Goal: Task Accomplishment & Management: Manage account settings

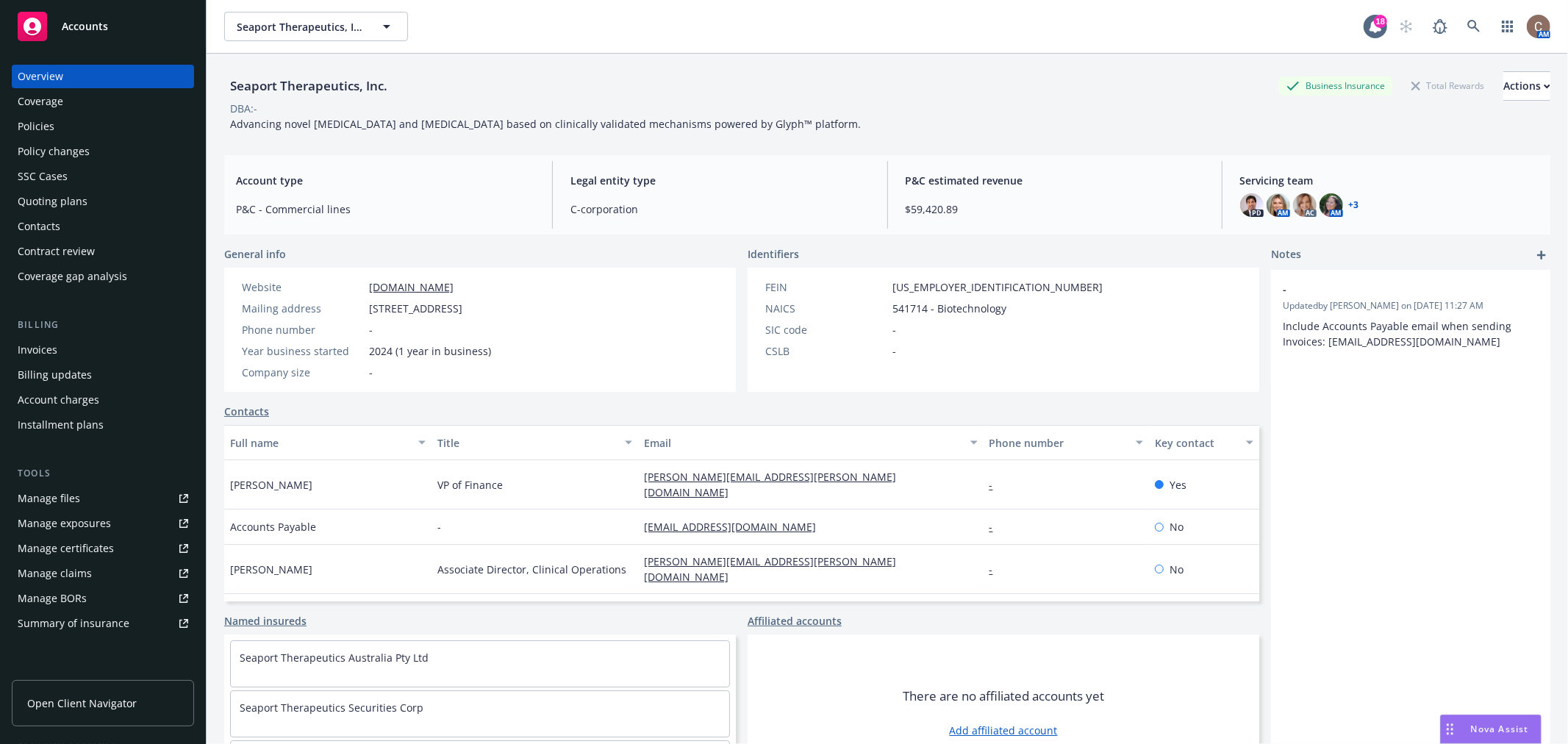
click at [110, 16] on div "Accounts" at bounding box center [103, 27] width 171 height 29
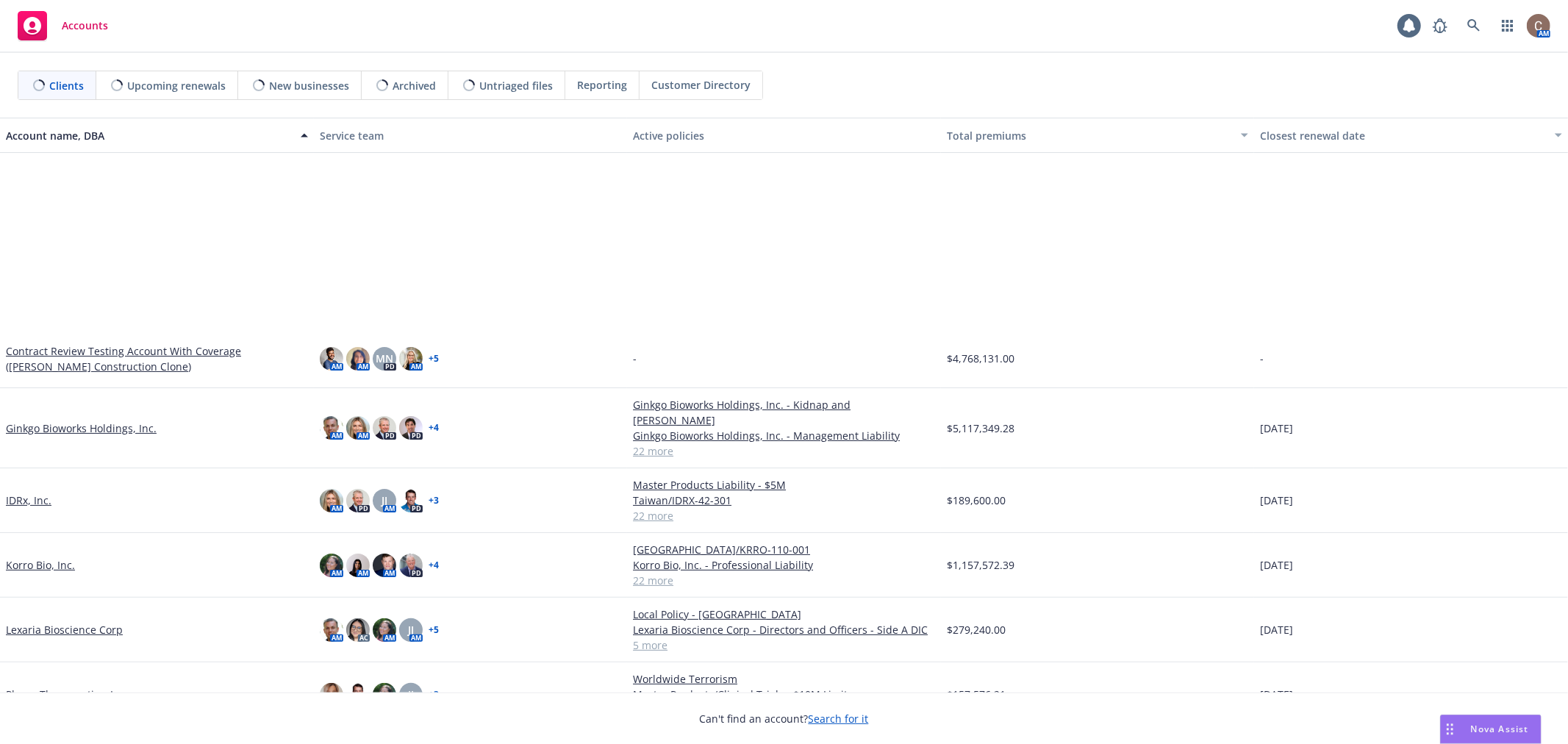
scroll to position [342, 0]
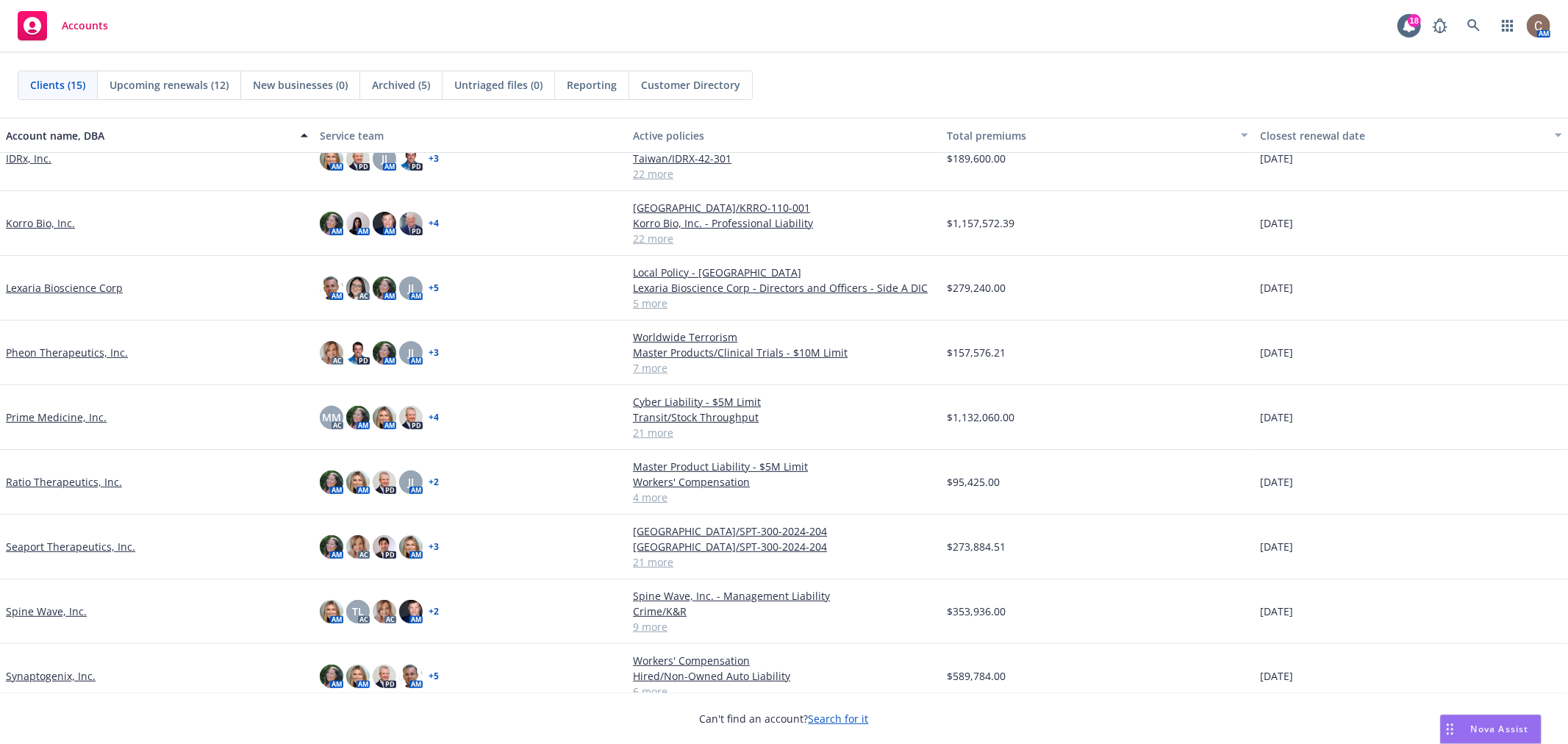
click at [68, 345] on link "Pheon Therapeutics, Inc." at bounding box center [66, 352] width 122 height 15
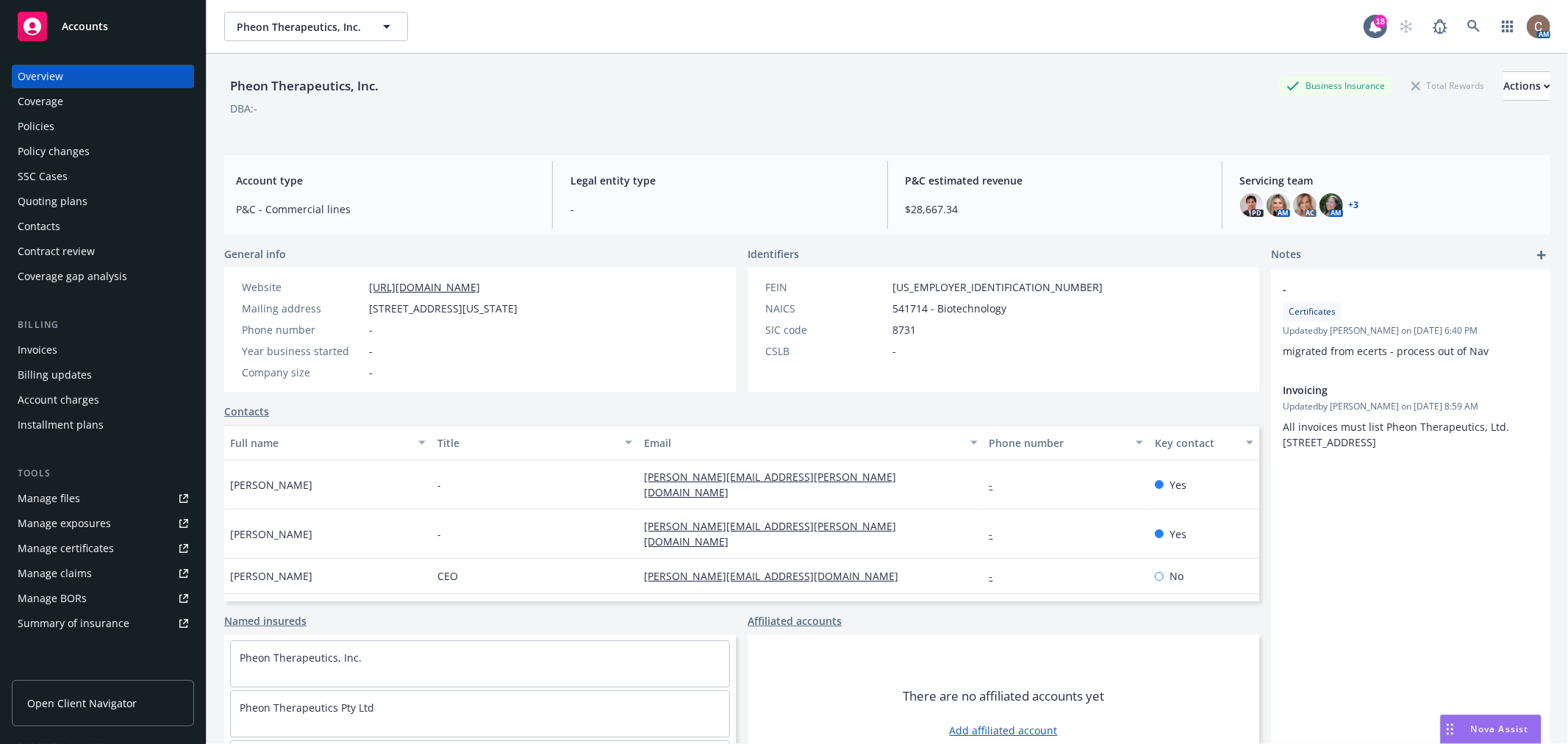
click at [71, 127] on div "Policies" at bounding box center [103, 126] width 171 height 23
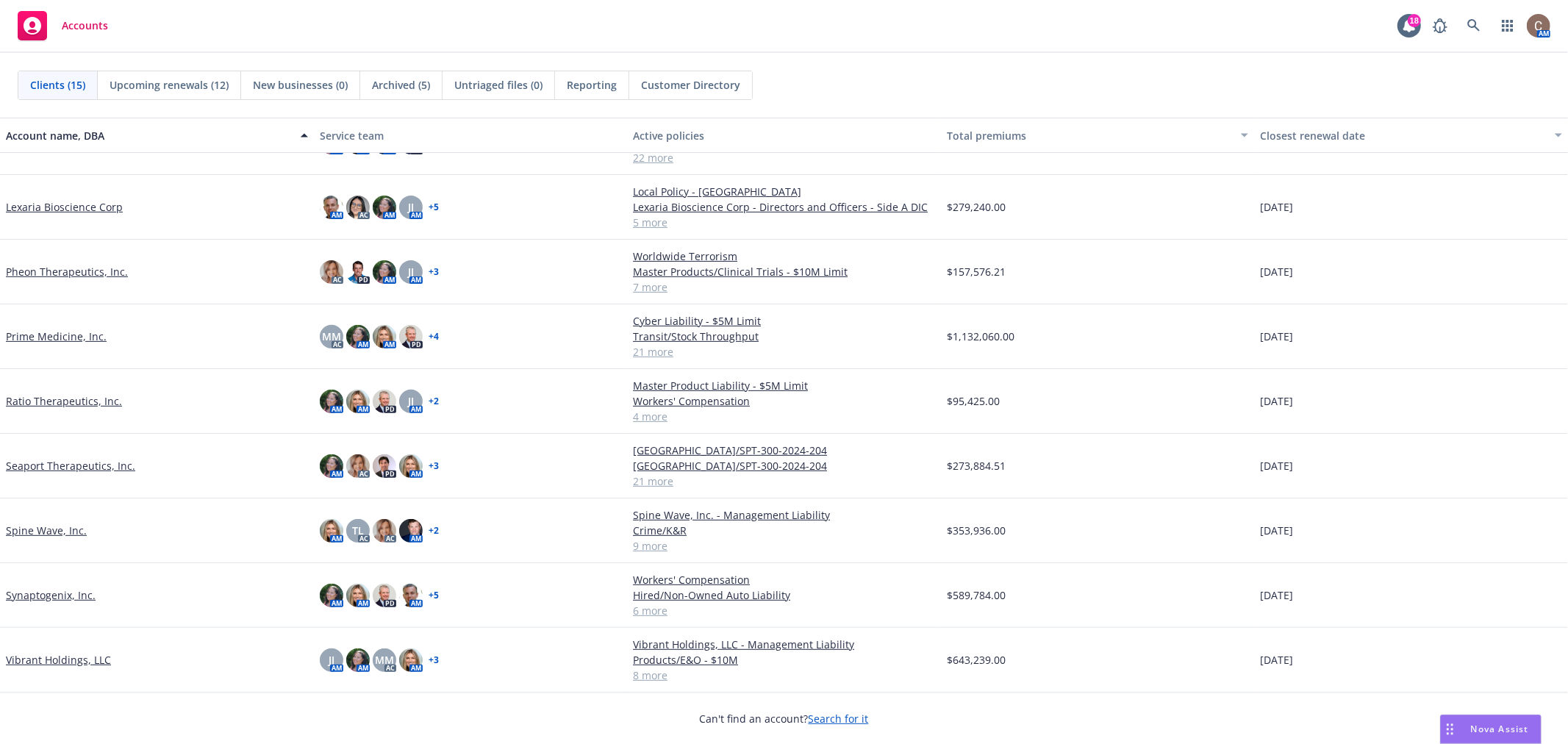
scroll to position [401, 0]
click at [77, 660] on link "Vibrant Holdings, LLC" at bounding box center [58, 659] width 105 height 15
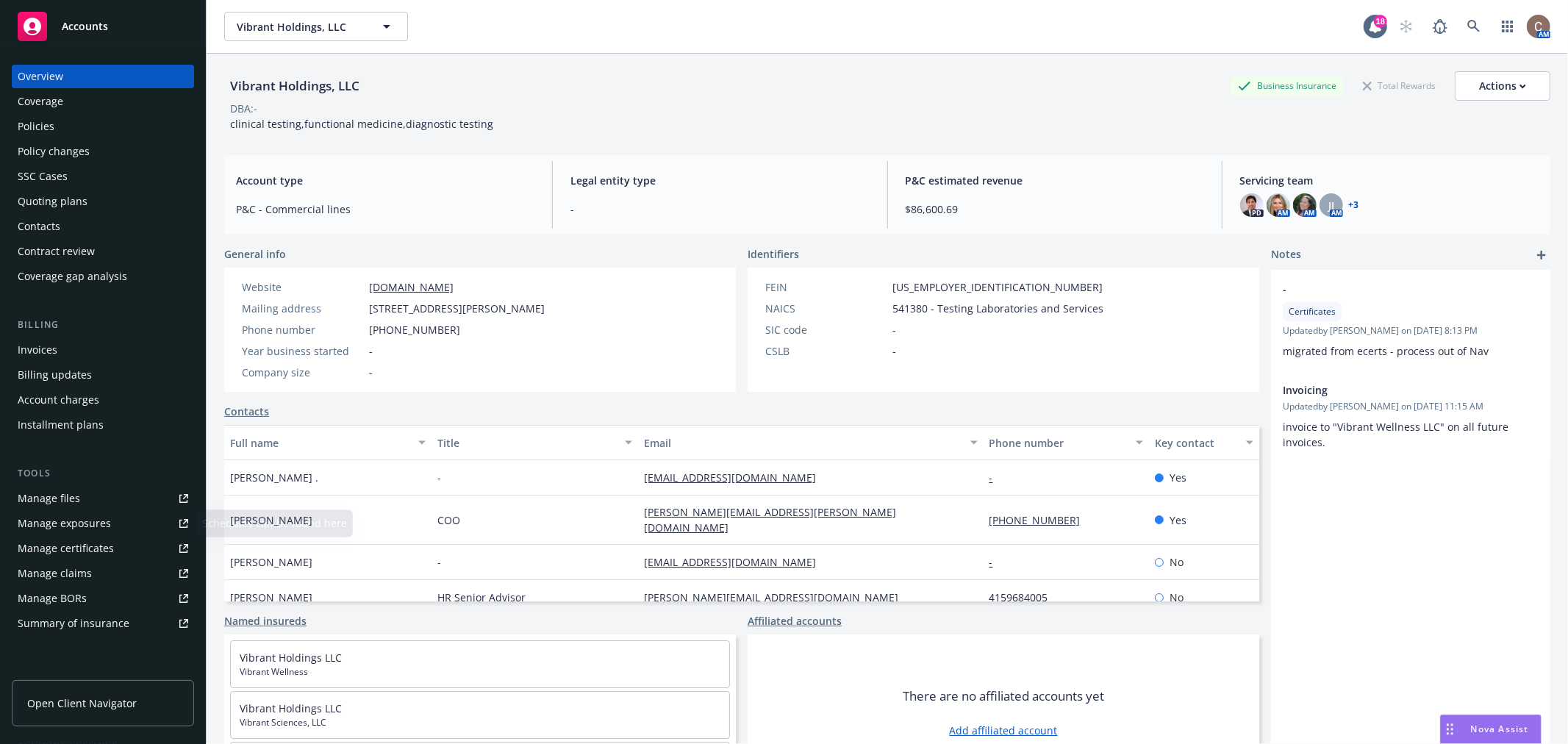
click at [109, 547] on div "Manage certificates" at bounding box center [65, 548] width 96 height 23
click at [122, 18] on div "Accounts" at bounding box center [103, 27] width 171 height 29
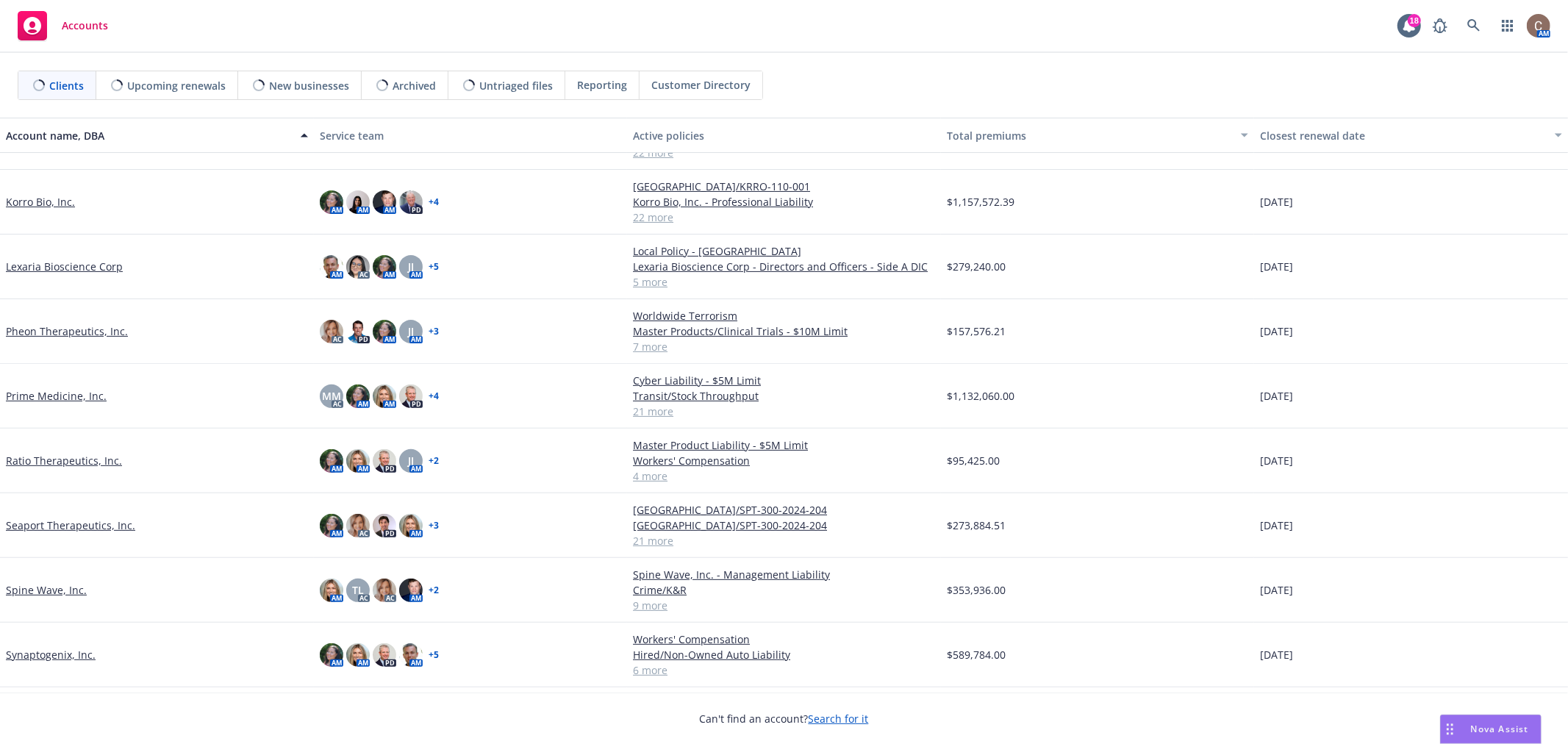
scroll to position [401, 0]
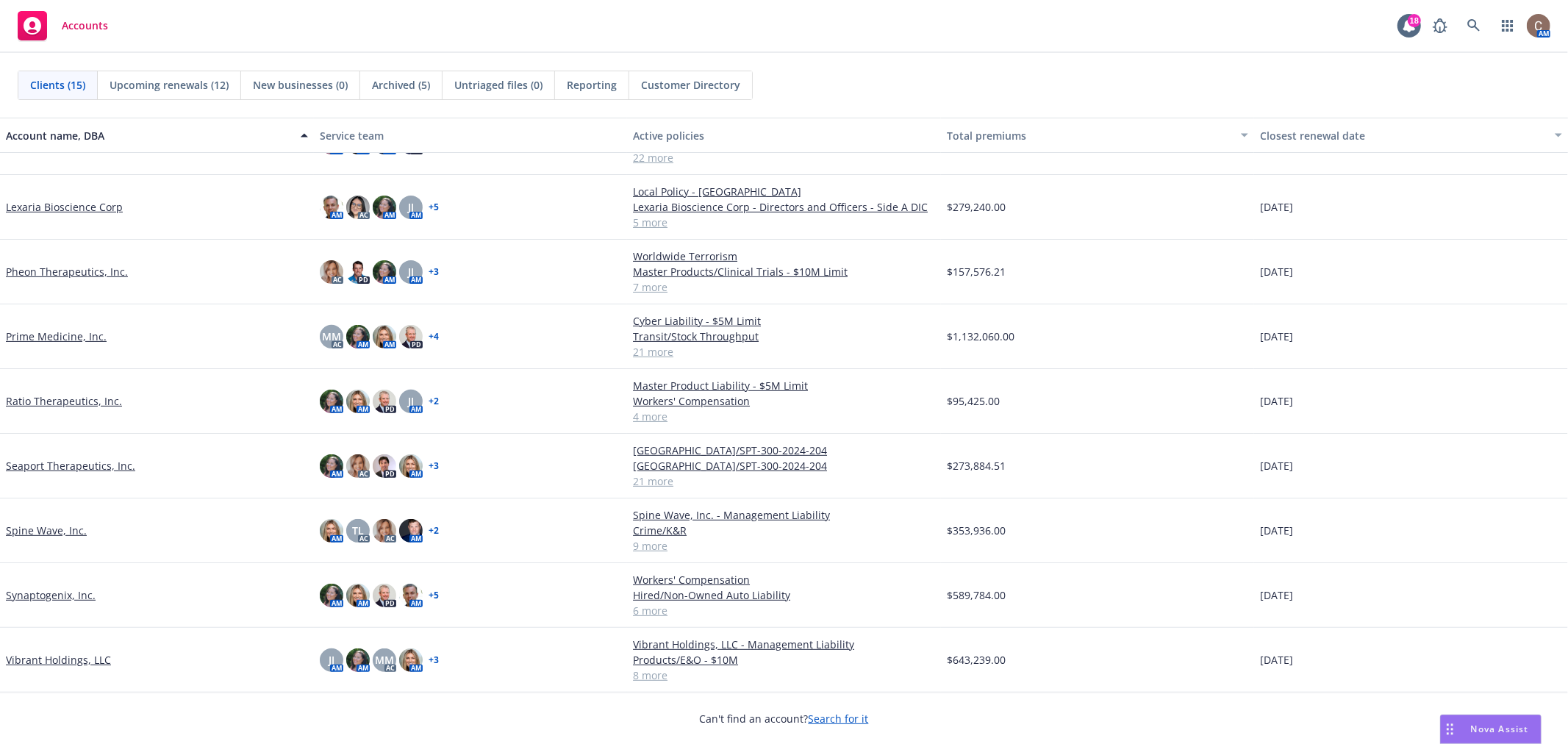
click at [73, 657] on link "Vibrant Holdings, LLC" at bounding box center [58, 659] width 105 height 15
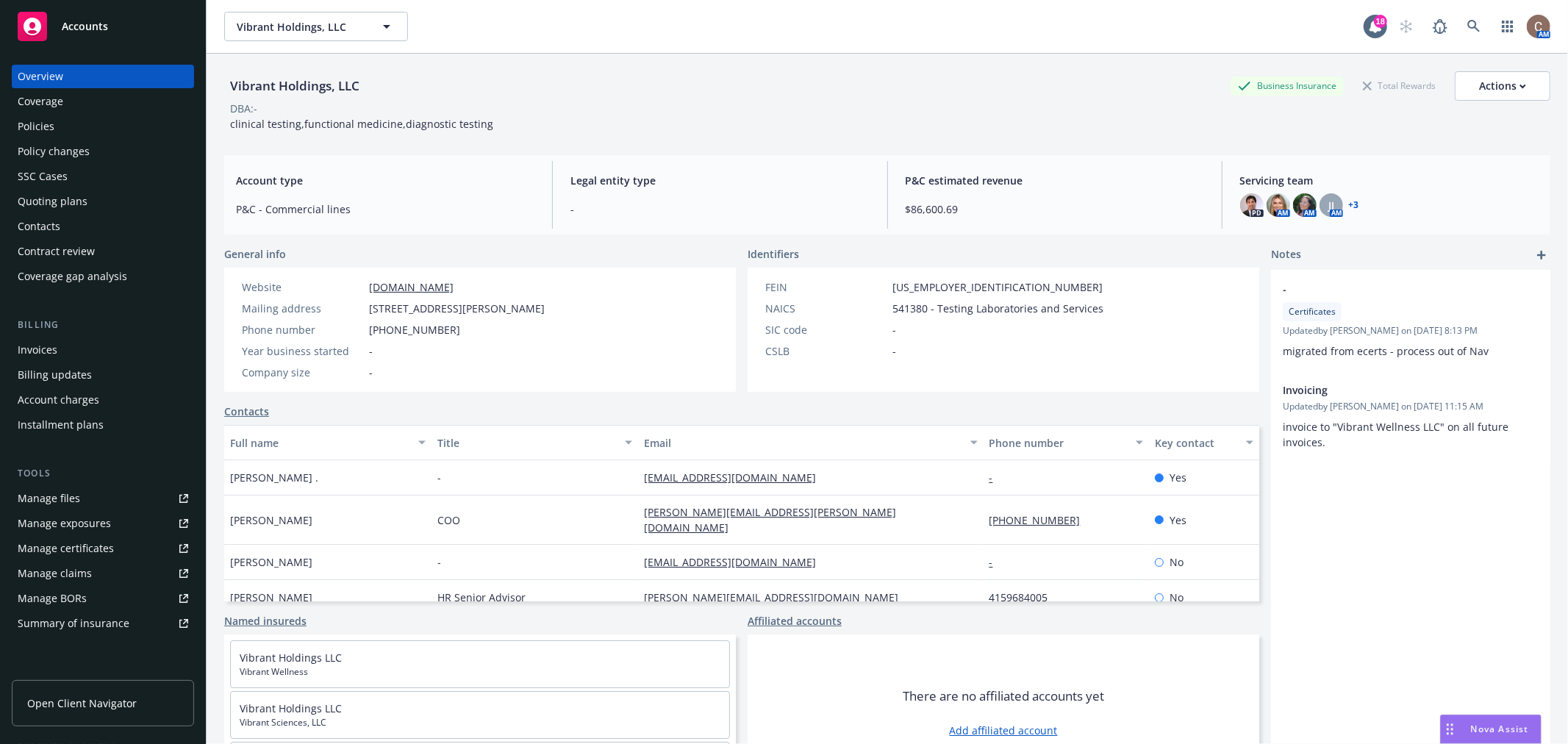
click at [158, 542] on link "Manage certificates" at bounding box center [103, 548] width 182 height 23
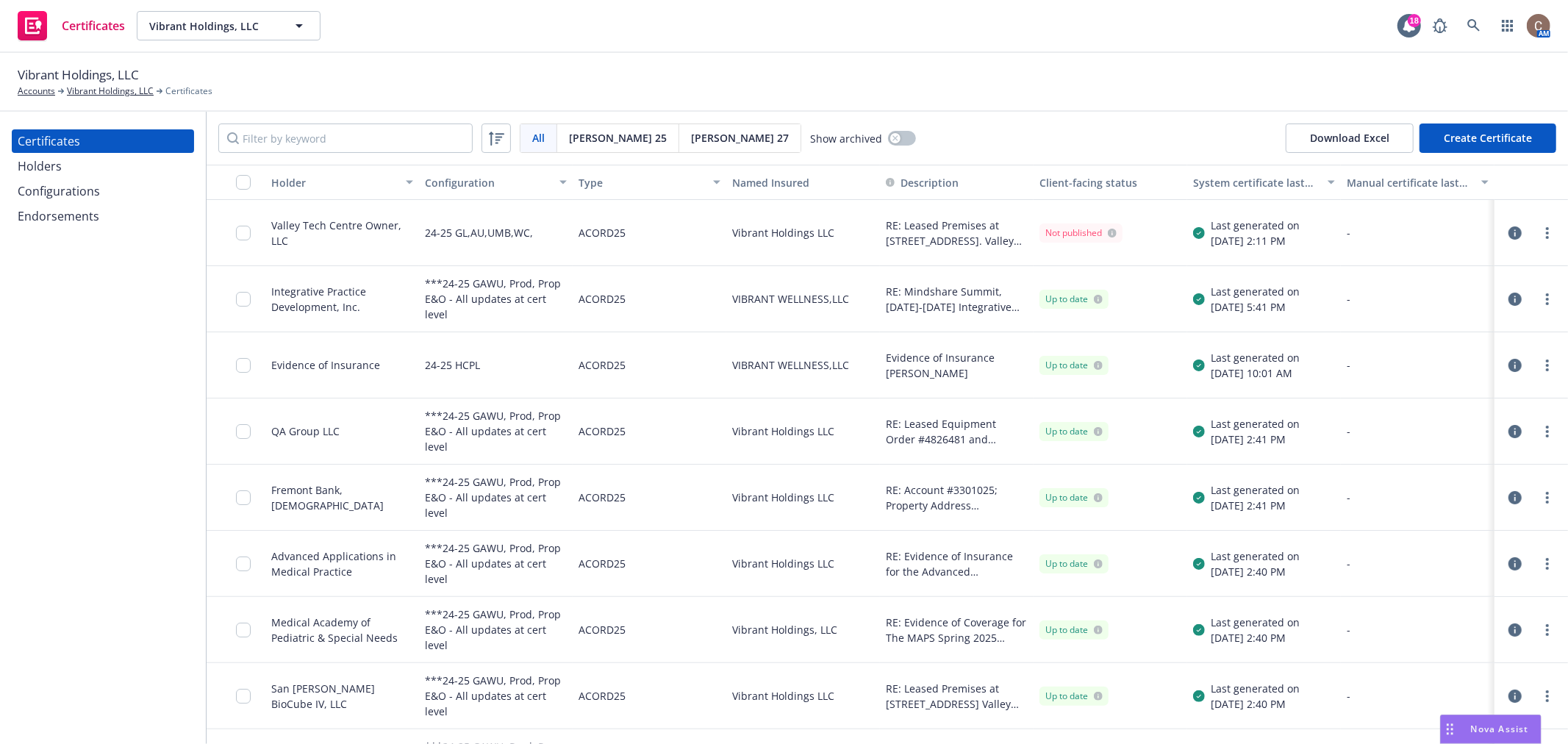
click at [114, 156] on div "Holders" at bounding box center [103, 166] width 171 height 23
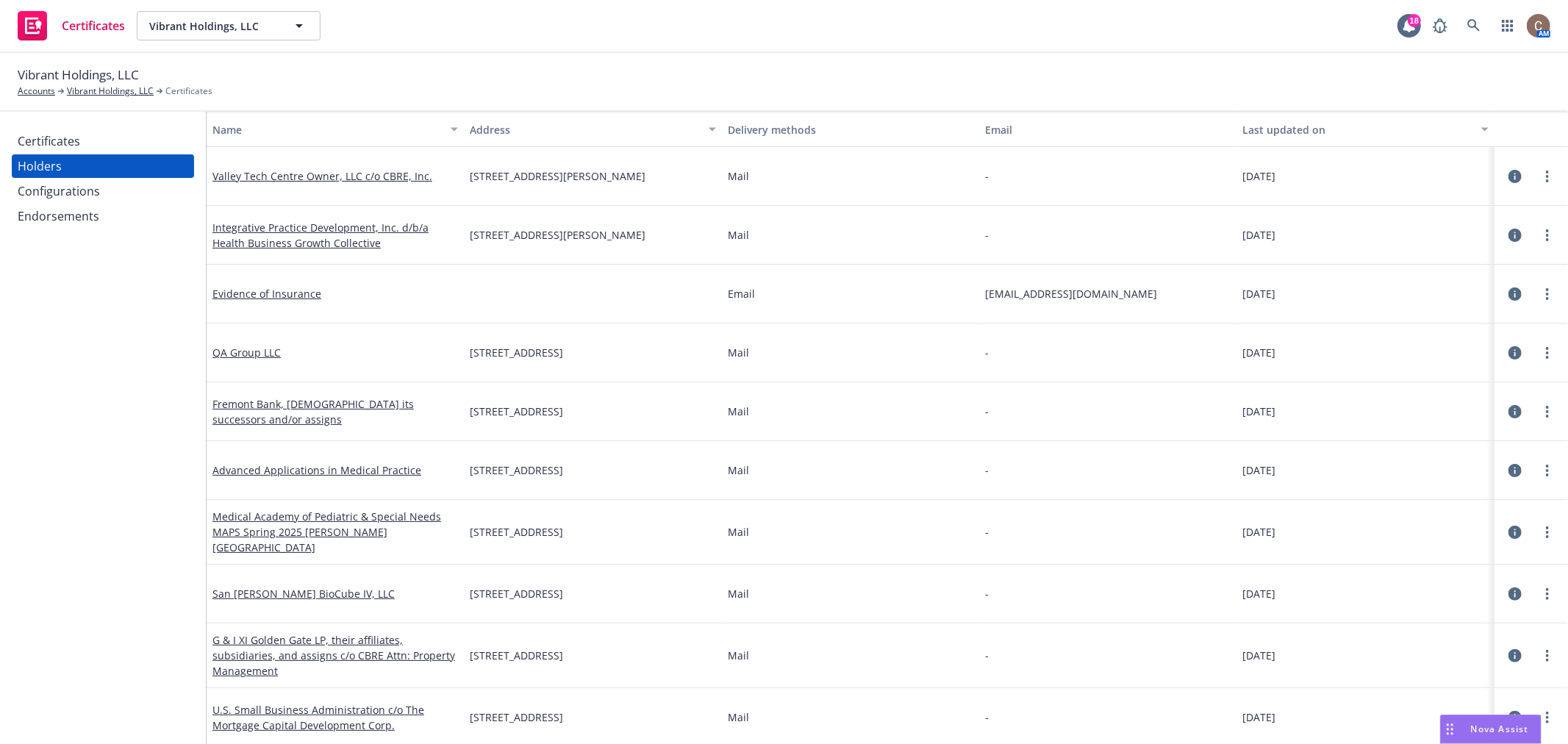
scroll to position [81, 0]
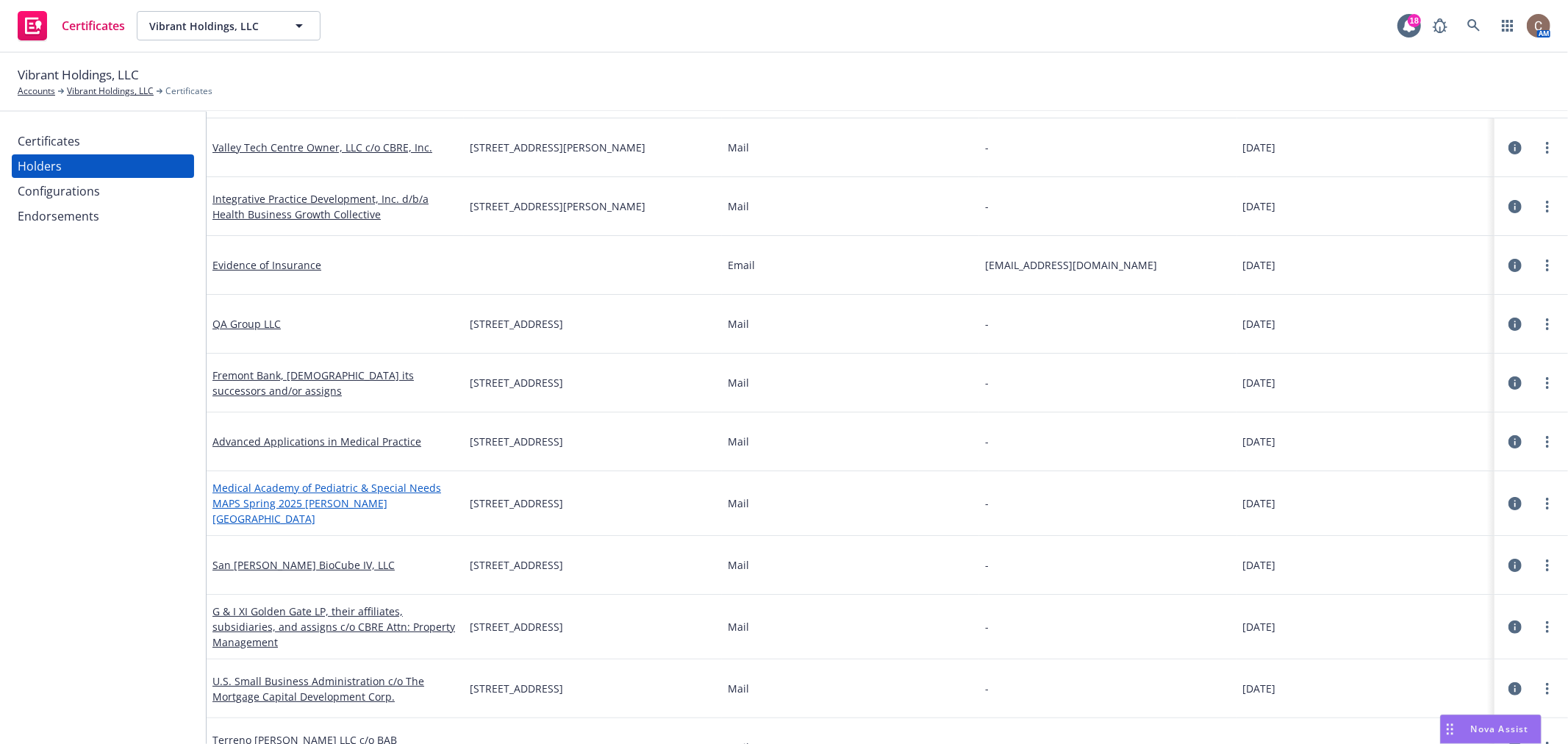
click at [361, 500] on link "Medical Academy of Pediatric & Special Needs MAPS Spring 2025 Hilton Myrtle Bea…" at bounding box center [327, 504] width 229 height 45
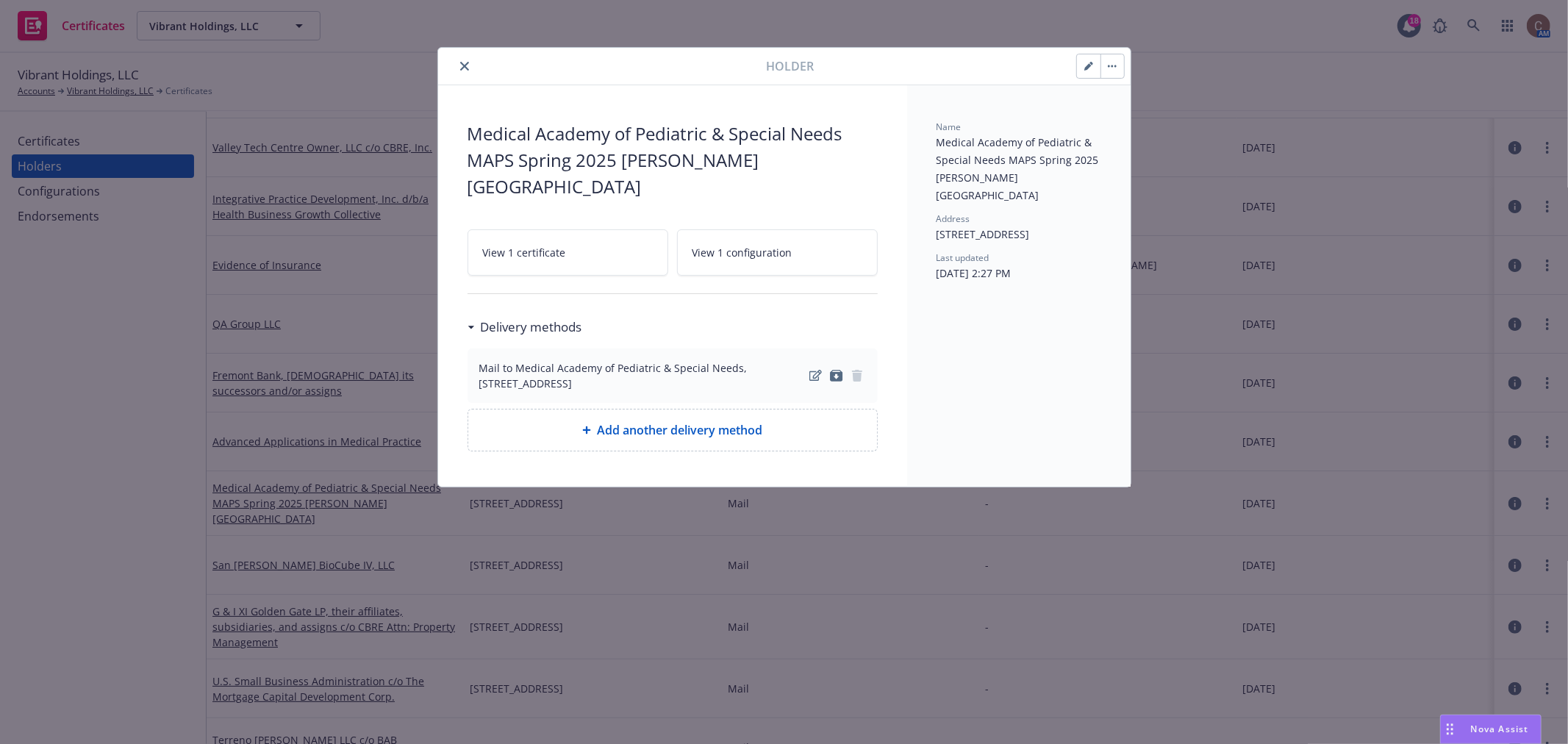
click at [464, 67] on icon "close" at bounding box center [464, 66] width 9 height 9
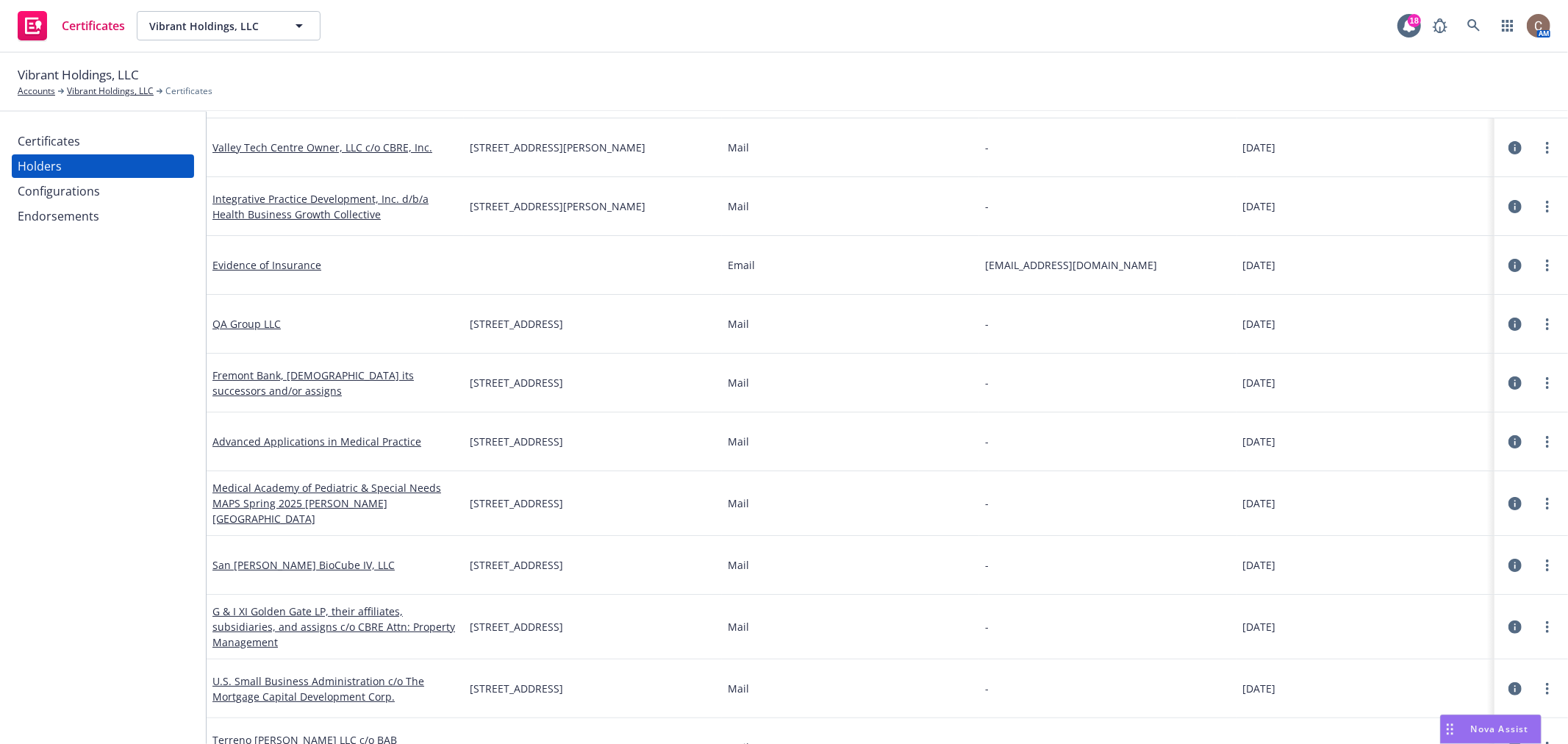
click at [89, 139] on div "Certificates" at bounding box center [103, 141] width 171 height 23
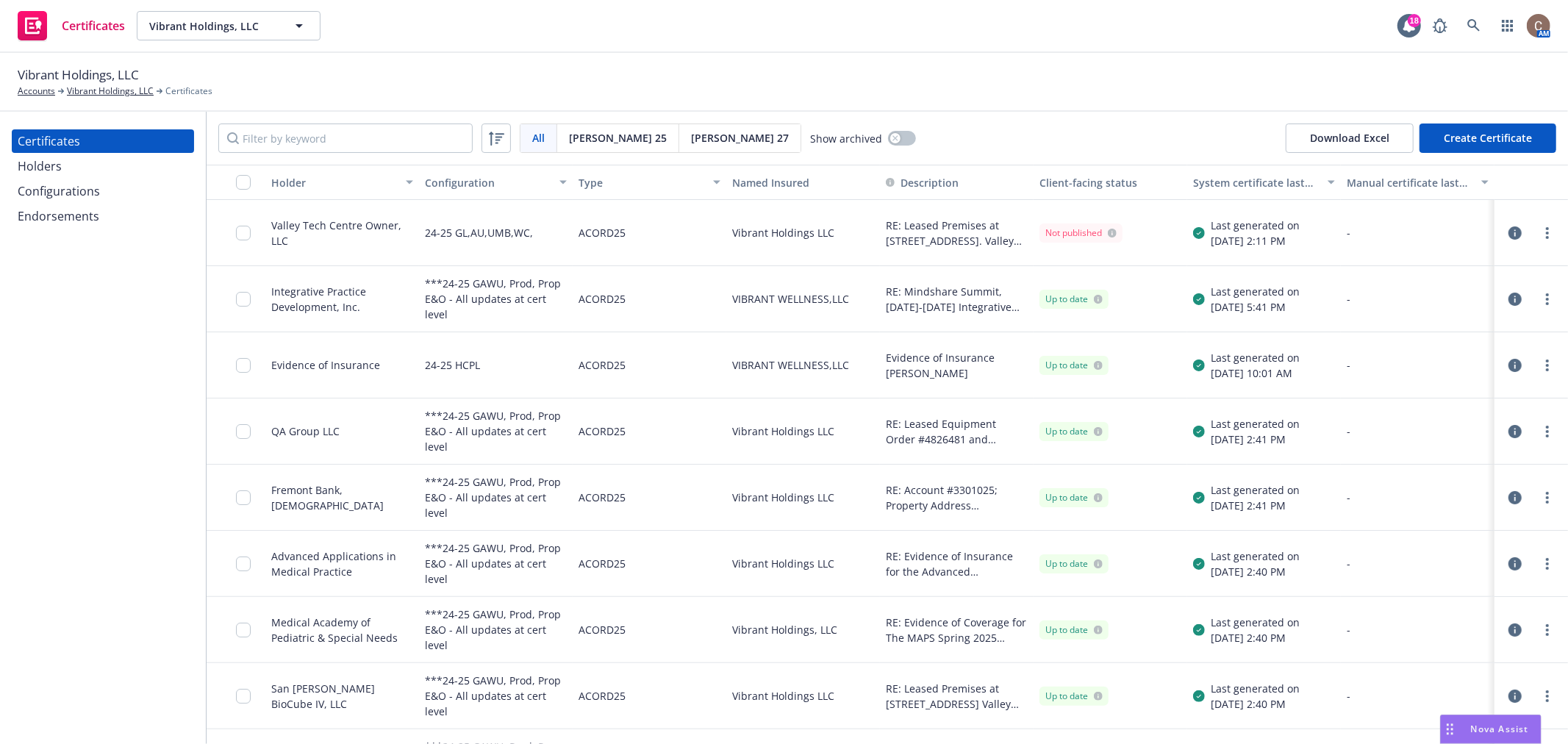
click at [1508, 629] on icon "button" at bounding box center [1515, 630] width 13 height 13
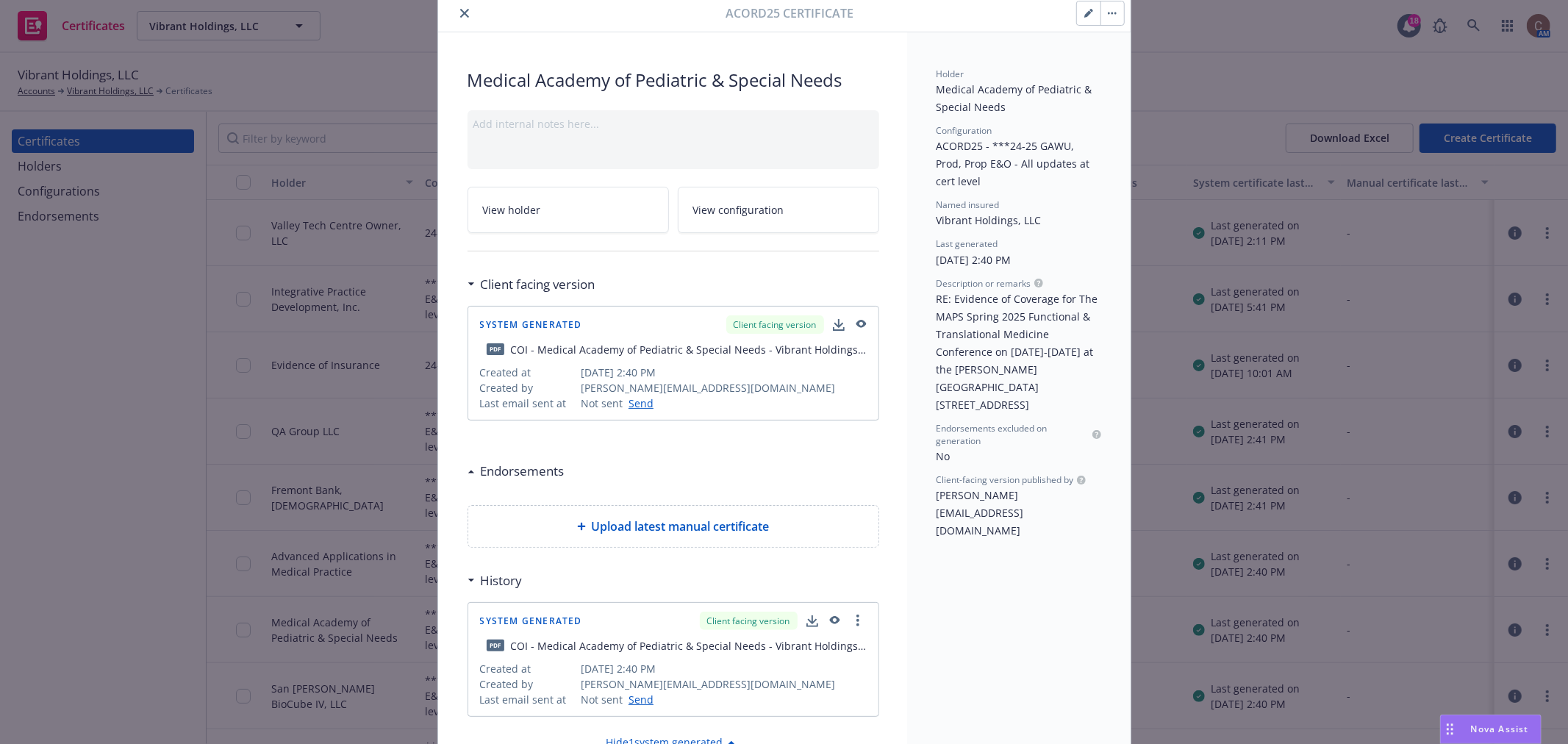
scroll to position [81, 0]
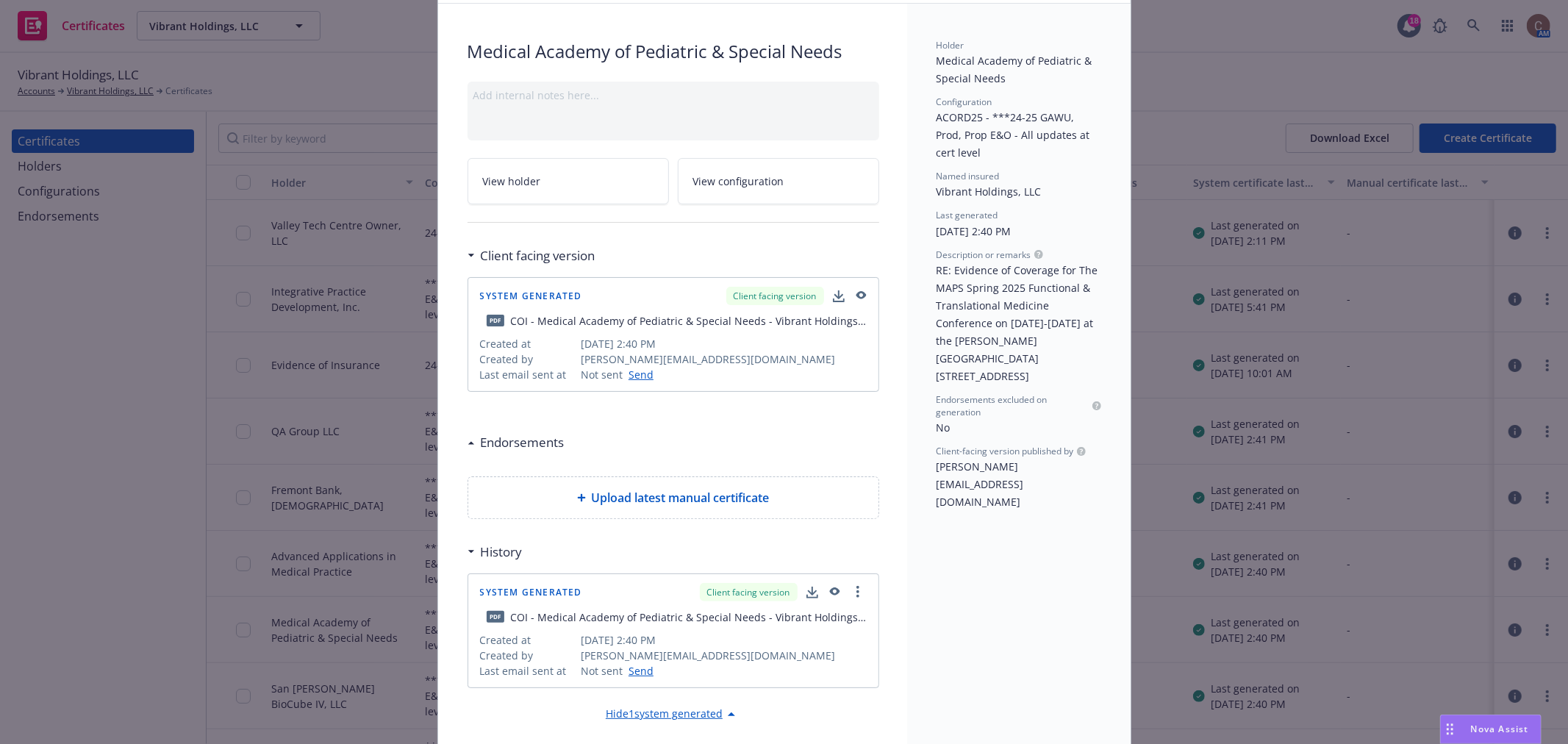
click at [857, 293] on icon "button" at bounding box center [861, 295] width 10 height 8
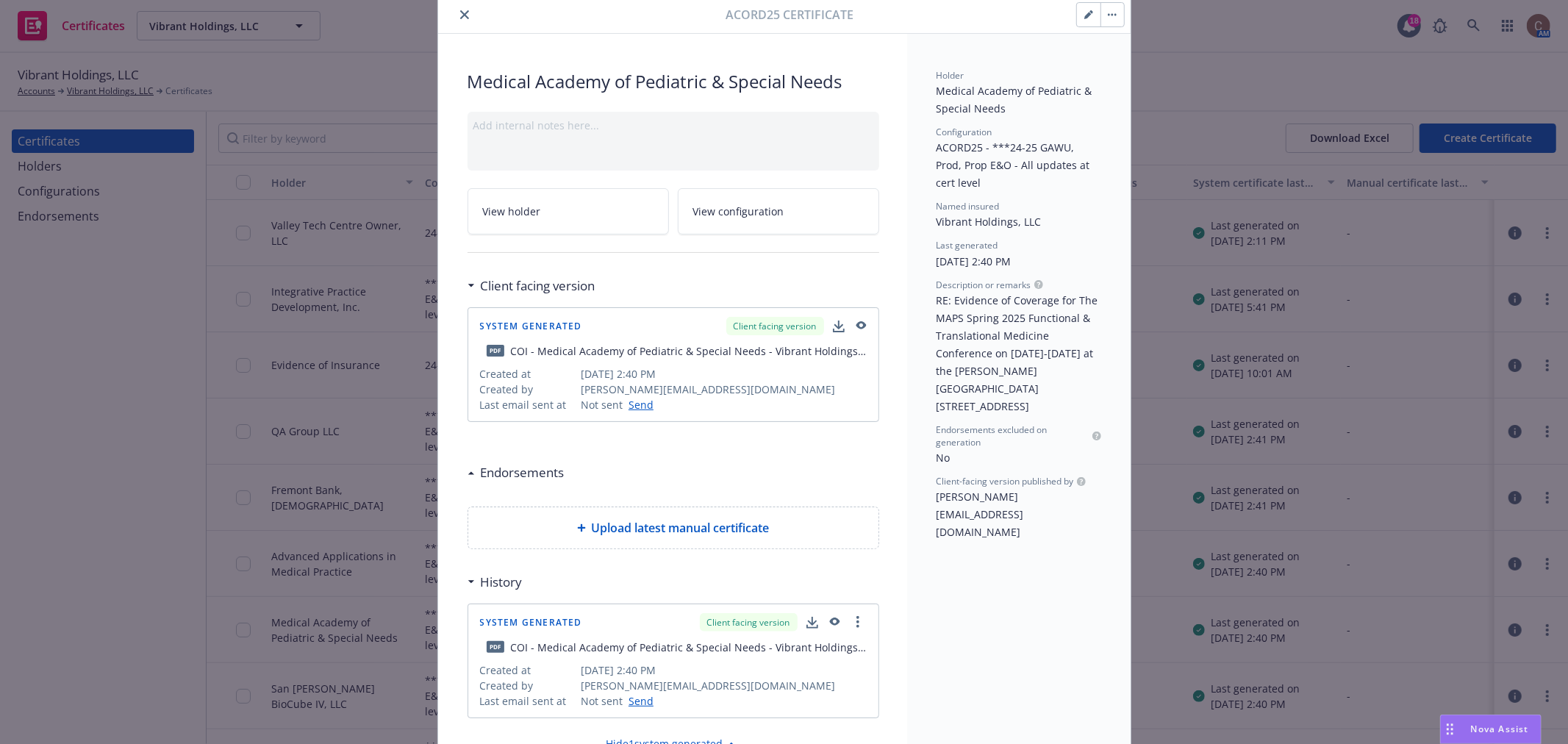
scroll to position [0, 0]
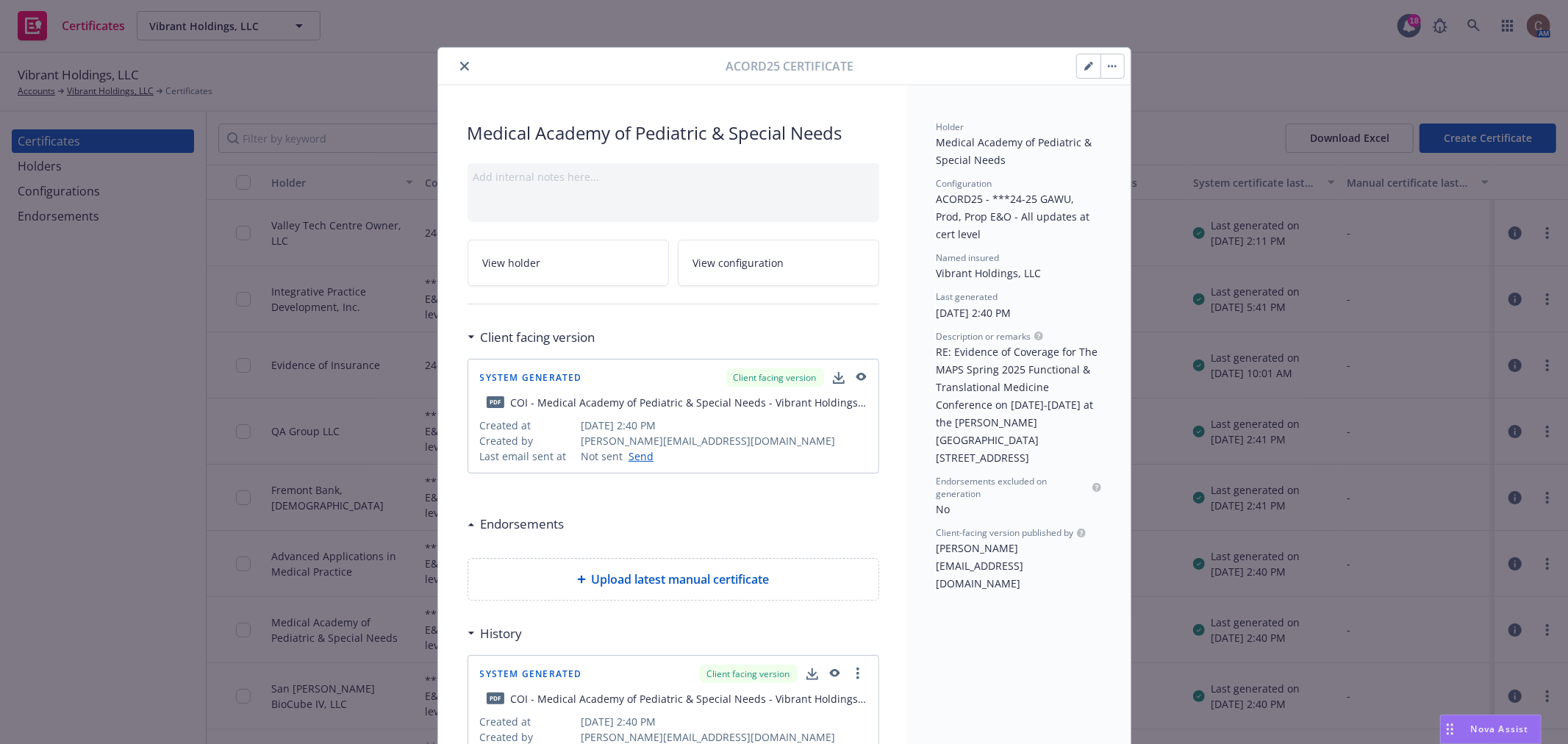
click at [460, 66] on icon "close" at bounding box center [464, 66] width 9 height 9
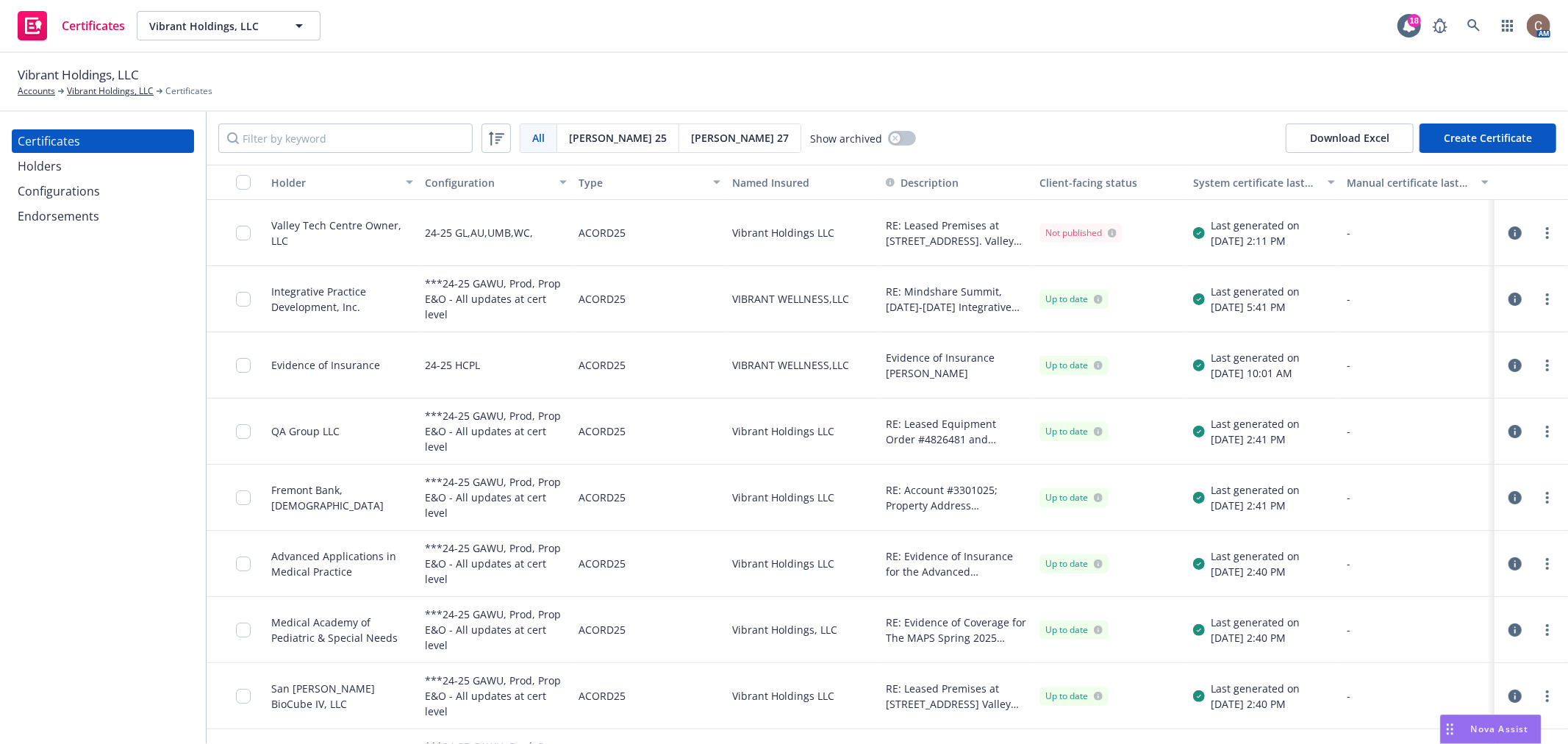
click at [1508, 632] on icon "button" at bounding box center [1515, 630] width 13 height 13
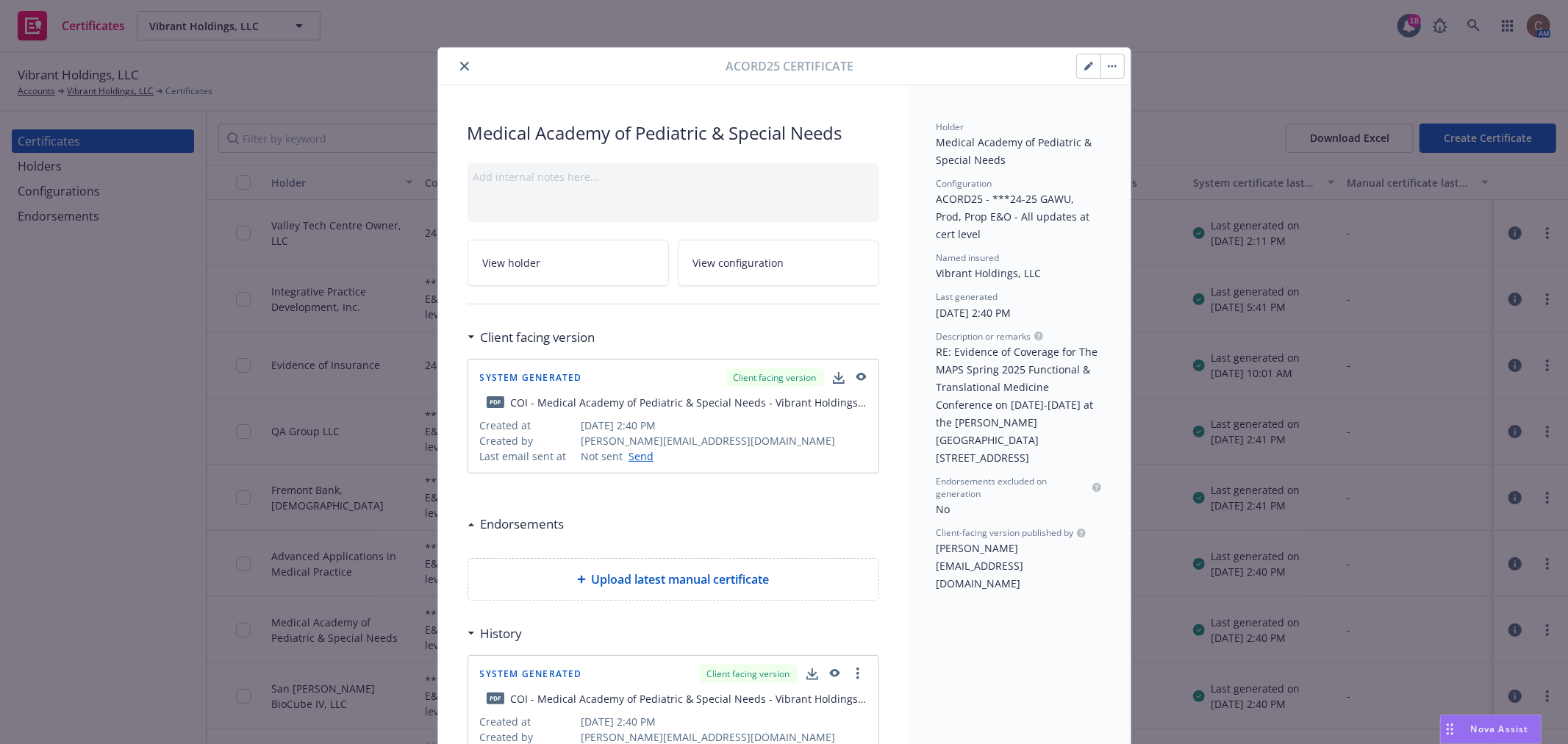
click at [853, 372] on icon "button" at bounding box center [860, 377] width 13 height 10
click at [462, 70] on icon "close" at bounding box center [464, 66] width 9 height 9
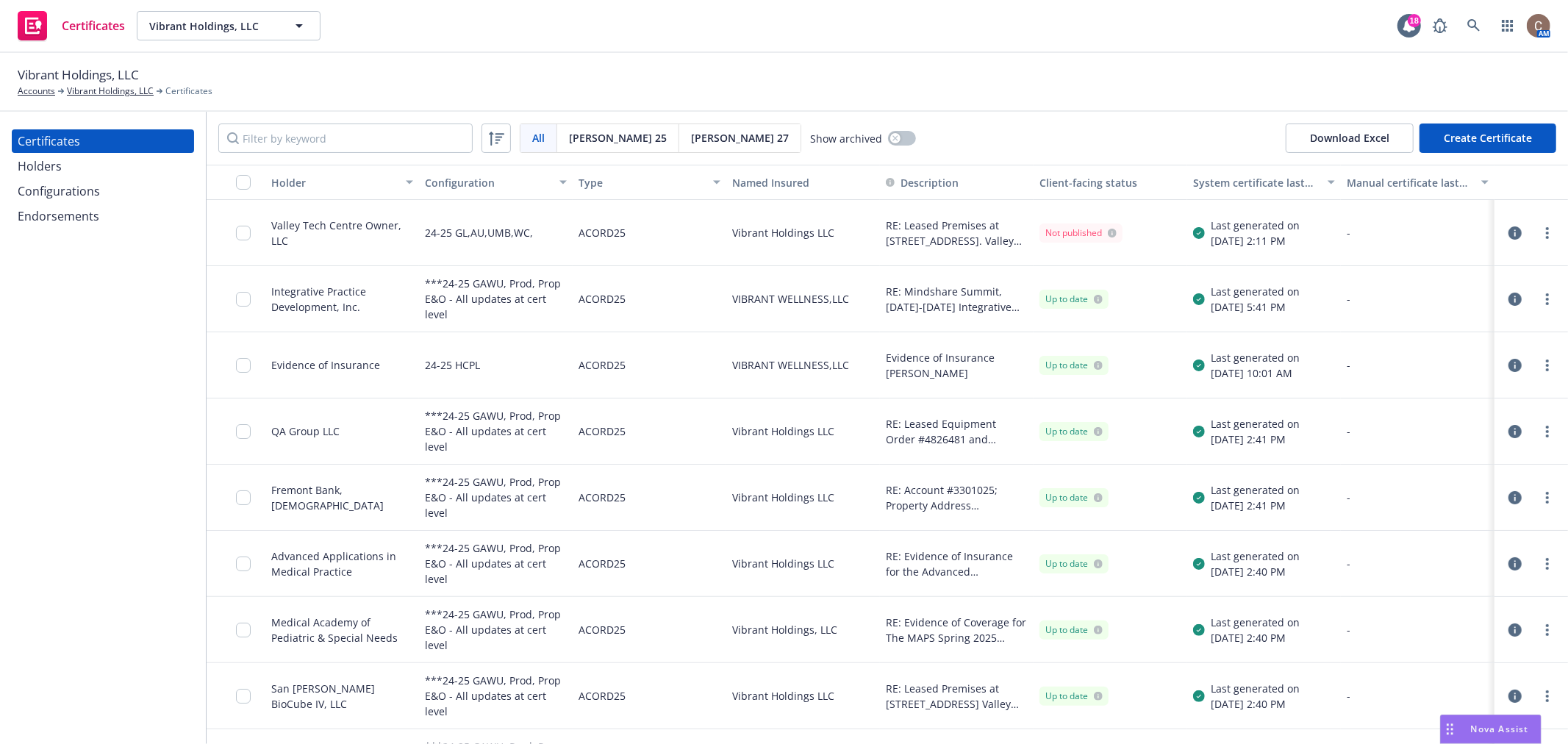
click at [39, 172] on div "Holders" at bounding box center [39, 166] width 44 height 23
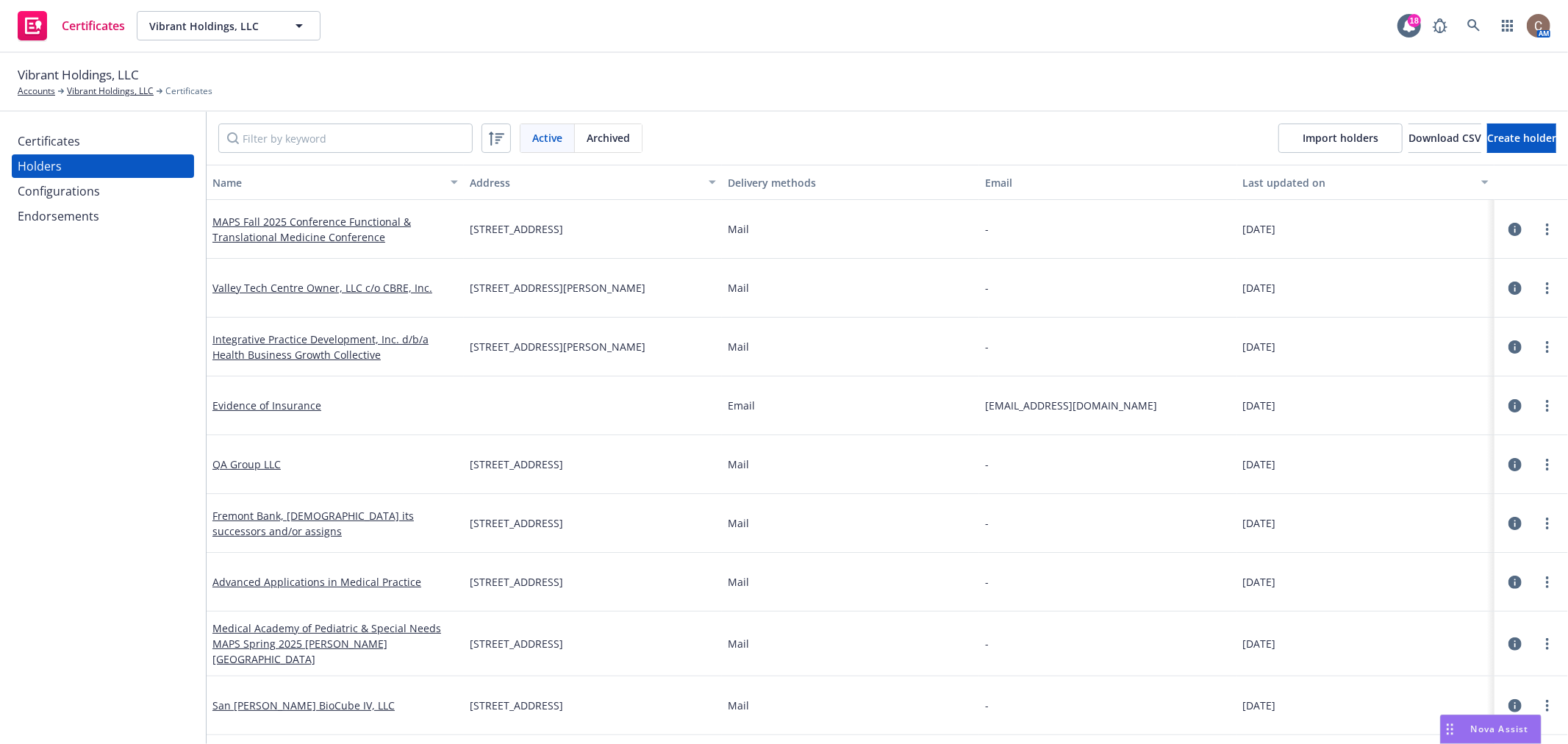
click at [391, 78] on div "Vibrant Holdings, LLC Accounts Vibrant Holdings, LLC Certificates" at bounding box center [784, 81] width 1533 height 32
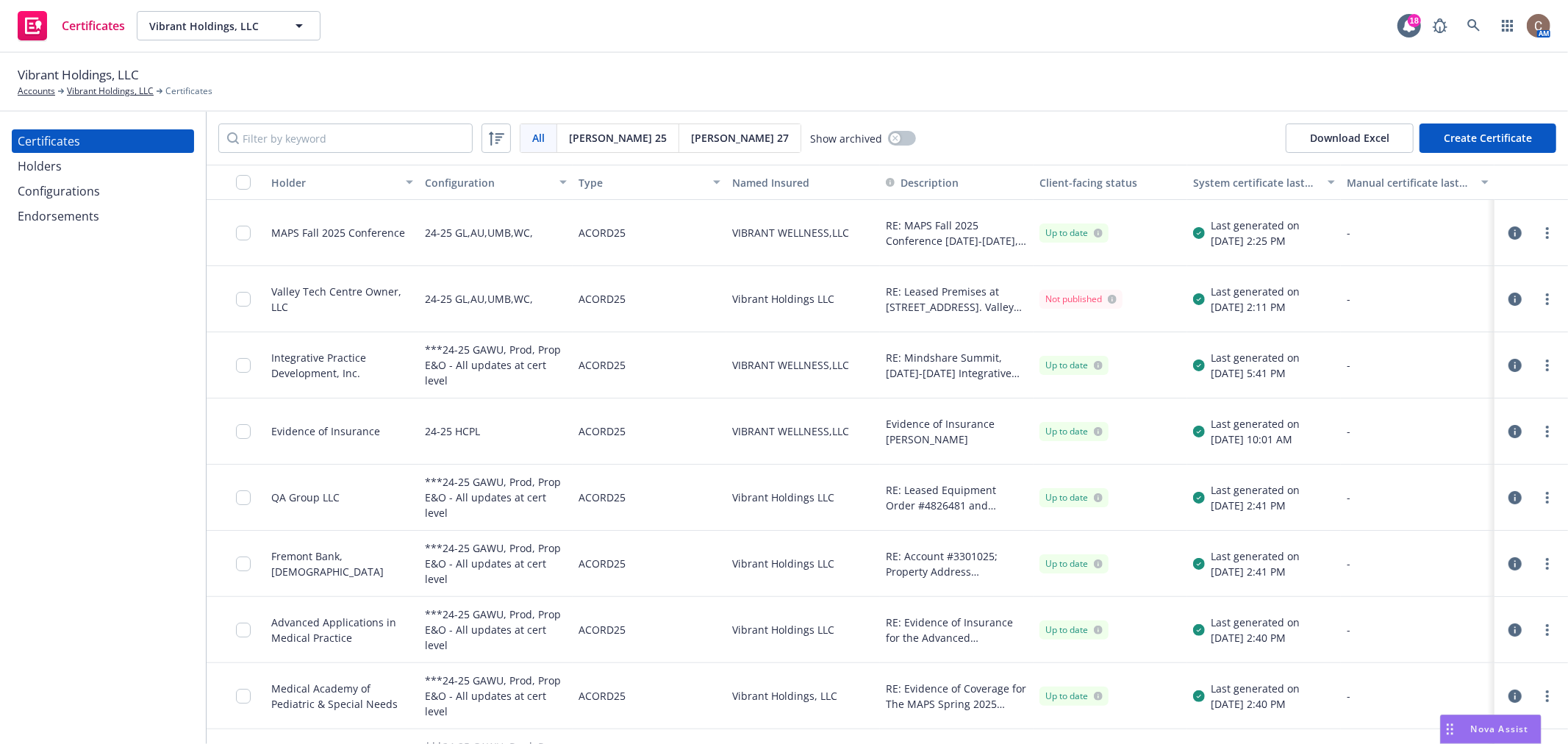
drag, startPoint x: 30, startPoint y: 363, endPoint x: 52, endPoint y: 356, distance: 23.1
click at [30, 363] on div "Certificates Holders Configurations Endorsements" at bounding box center [102, 428] width 205 height 632
click at [1538, 240] on link "more" at bounding box center [1547, 233] width 18 height 18
click at [1508, 231] on icon "button" at bounding box center [1515, 233] width 13 height 13
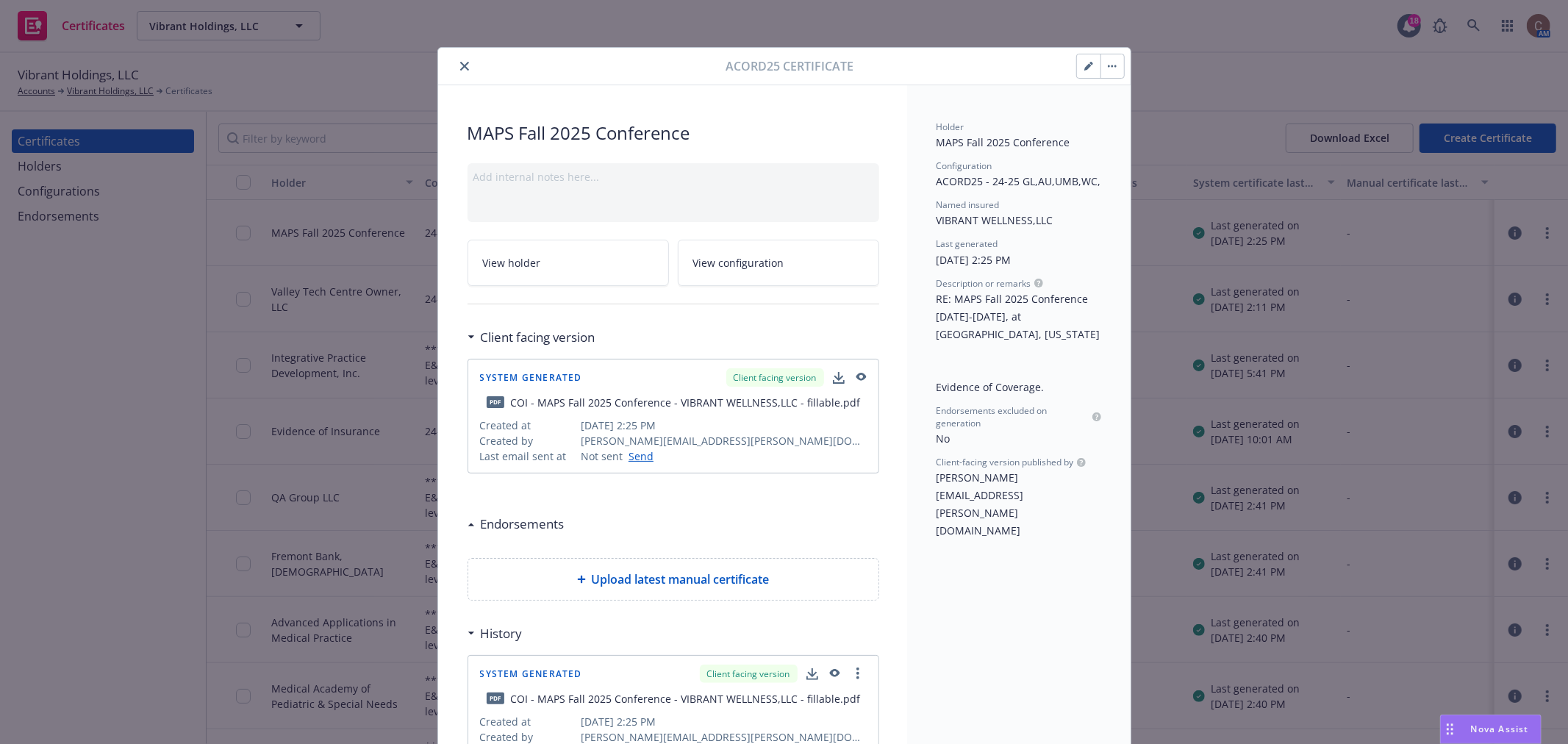
click at [1115, 67] on button "button" at bounding box center [1112, 66] width 23 height 23
click at [460, 69] on icon "close" at bounding box center [464, 66] width 9 height 9
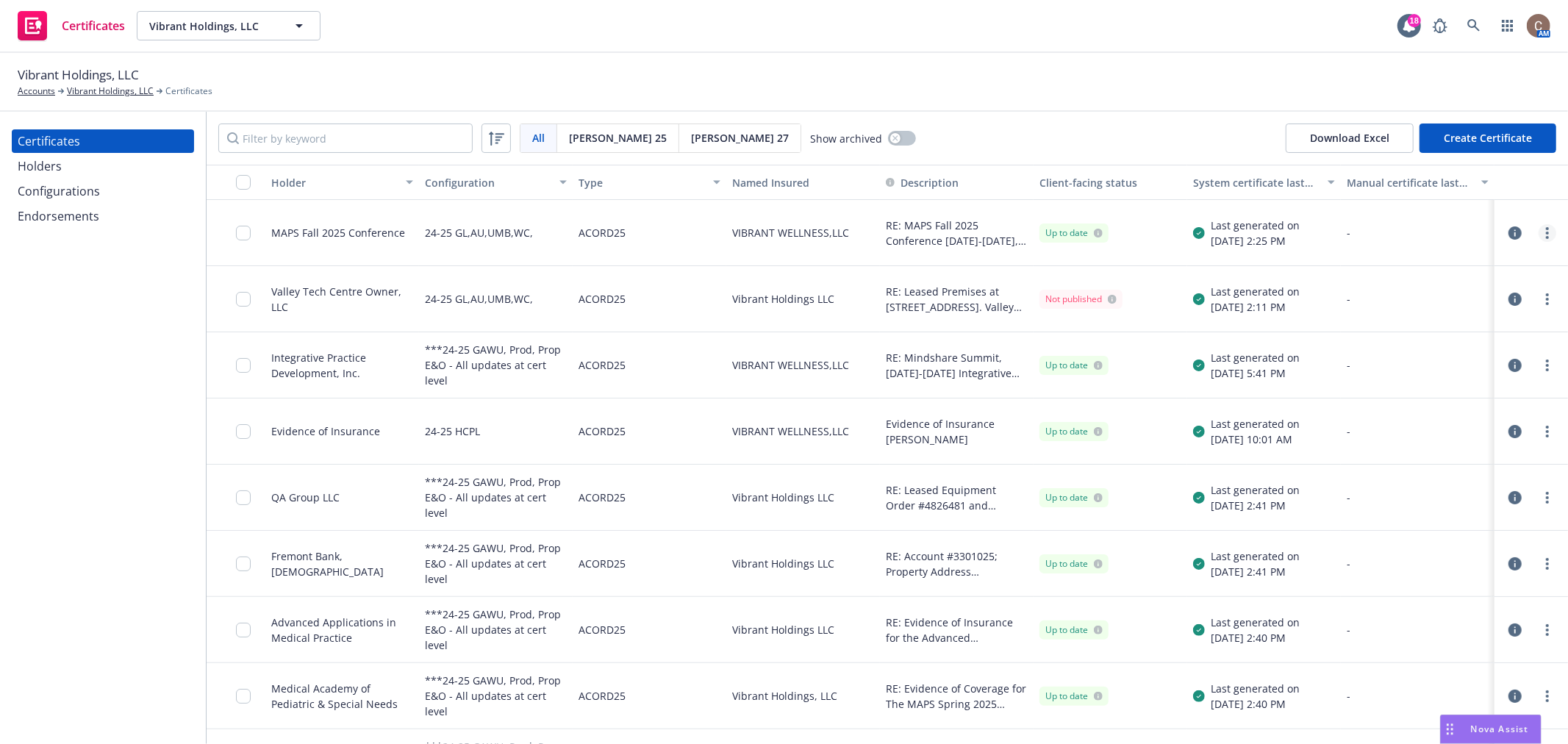
click at [1540, 231] on link "more" at bounding box center [1547, 233] width 18 height 18
click at [1365, 261] on link "Edit" at bounding box center [1426, 263] width 235 height 29
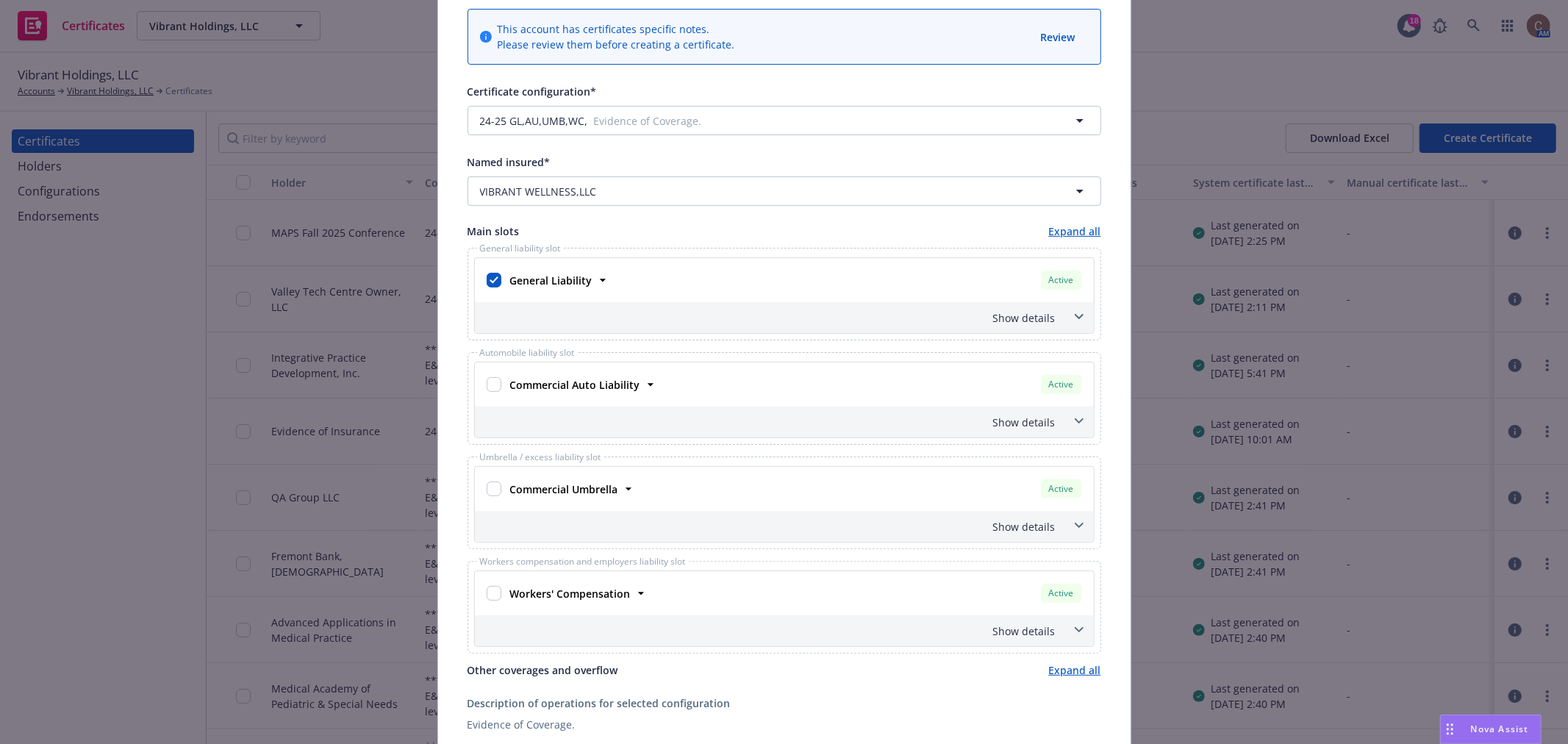
scroll to position [408, 0]
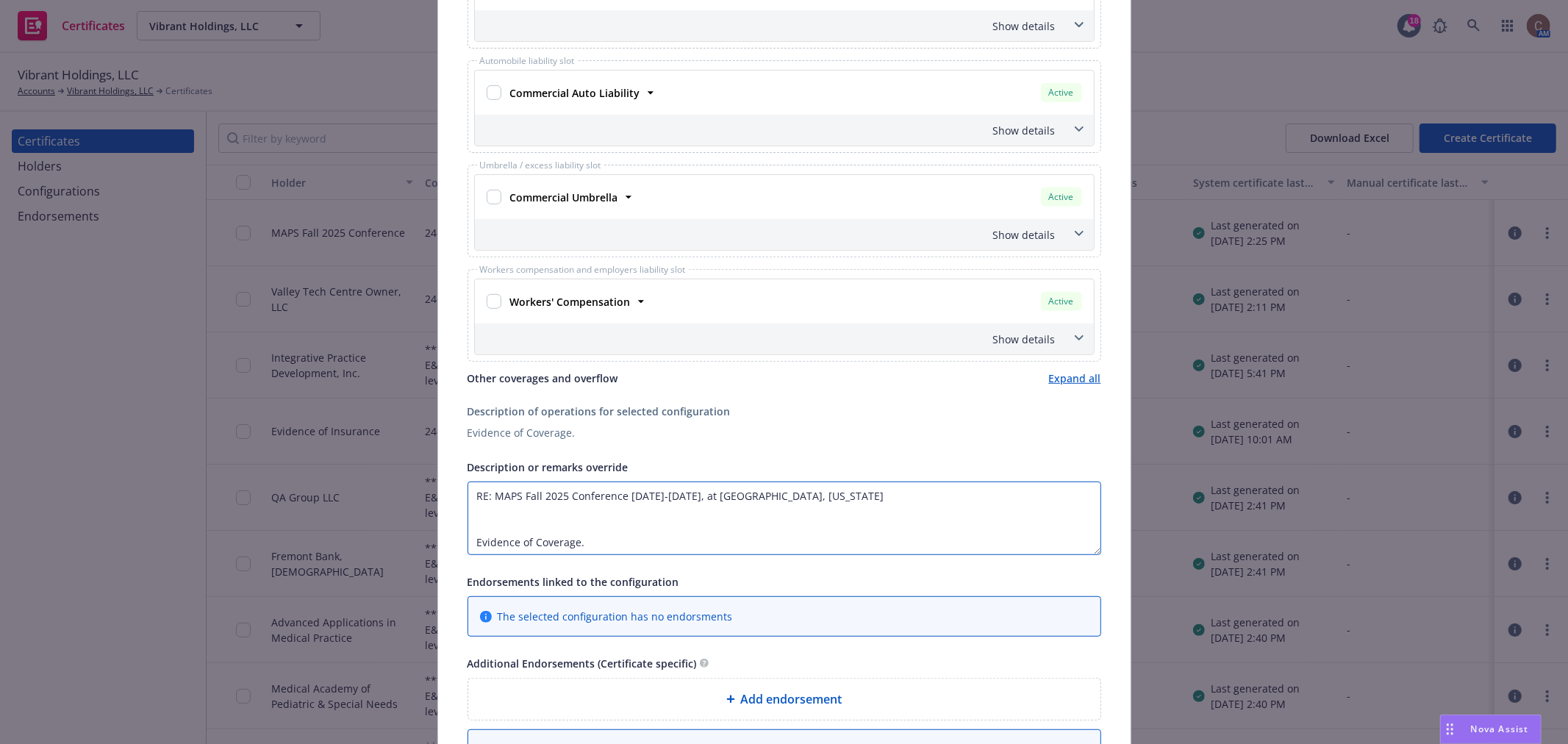
drag, startPoint x: 572, startPoint y: 530, endPoint x: 584, endPoint y: 533, distance: 12.4
click at [572, 530] on textarea "RE: MAPS Fall 2025 Conference September 4-6, 2025, at Hilton Phoenix Tapatio Cl…" at bounding box center [784, 517] width 633 height 73
drag, startPoint x: 566, startPoint y: 546, endPoint x: 454, endPoint y: 494, distance: 123.5
click at [454, 494] on div "This account has certificates specific notes. Please review them before creatin…" at bounding box center [784, 264] width 692 height 1166
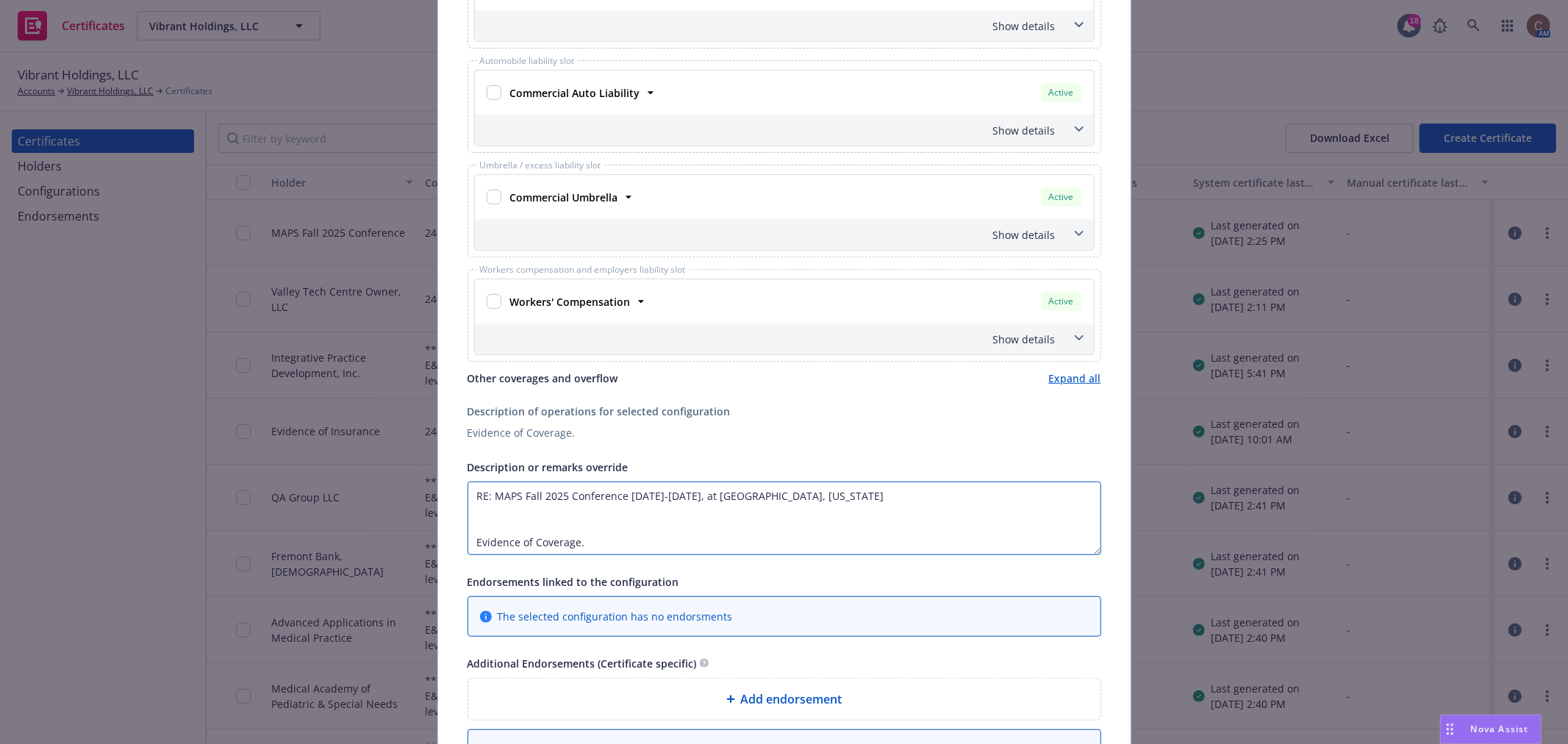
paste textarea "Evidence of Coverage for The MAPS Fall 2025 Functional & Translational Medicine…"
click at [467, 527] on textarea "RE: Evidence of Coverage for The MAPS Fall 2025 Functional & Translational Medi…" at bounding box center [784, 517] width 633 height 73
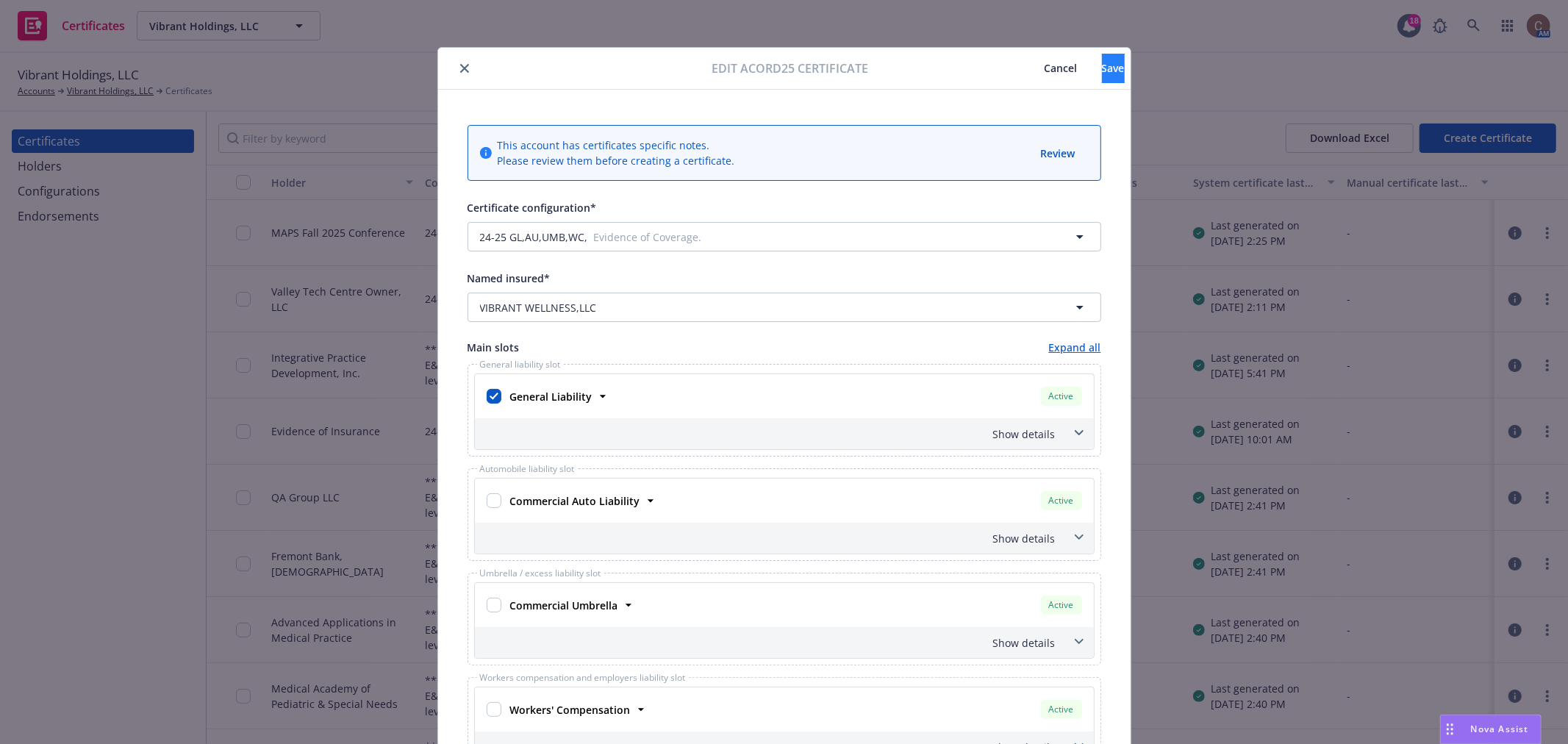
type textarea "RE: Evidence of Coverage for The MAPS Fall 2025 Functional & Translational Medi…"
click at [1101, 68] on span "Save" at bounding box center [1113, 68] width 23 height 14
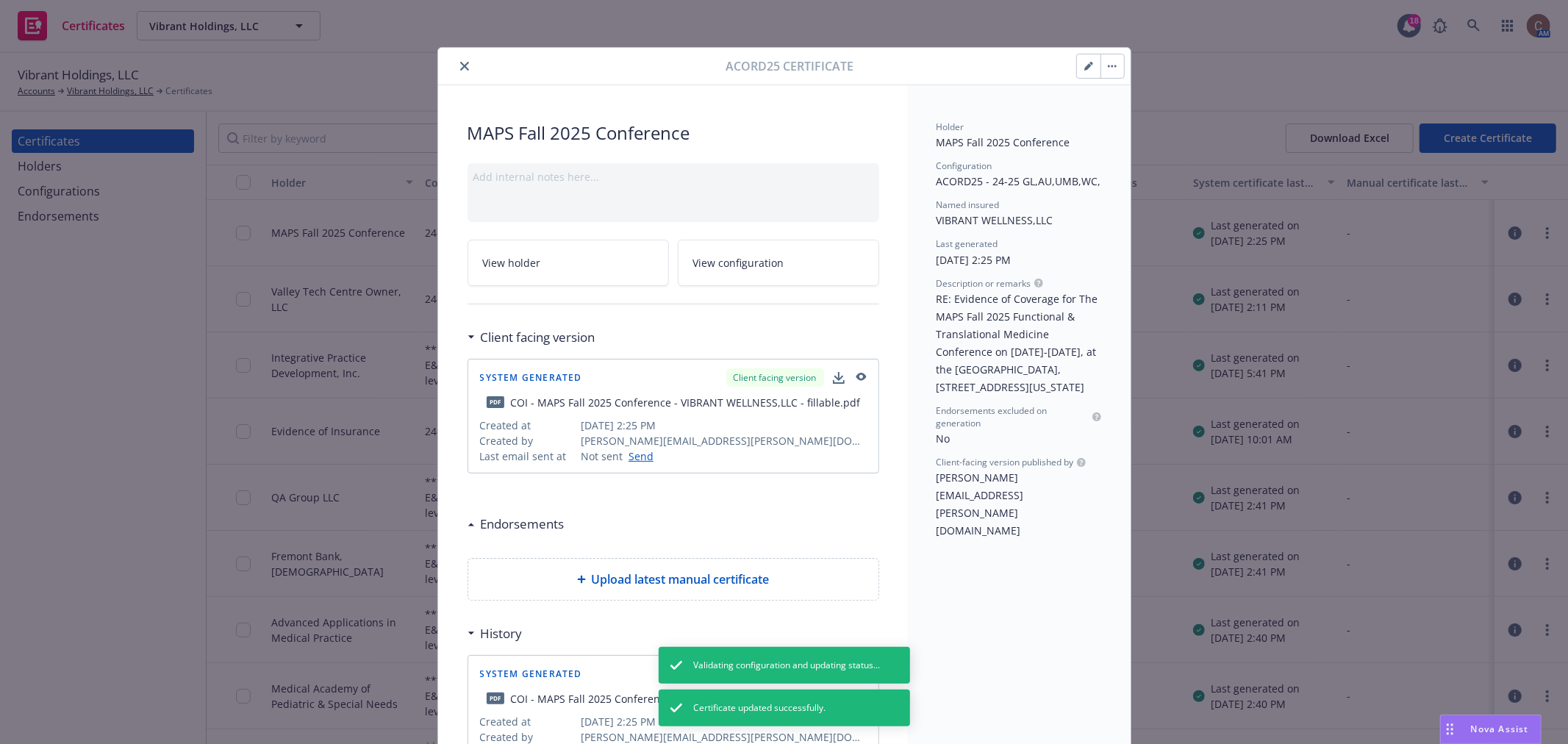
click at [463, 69] on button "close" at bounding box center [465, 66] width 18 height 18
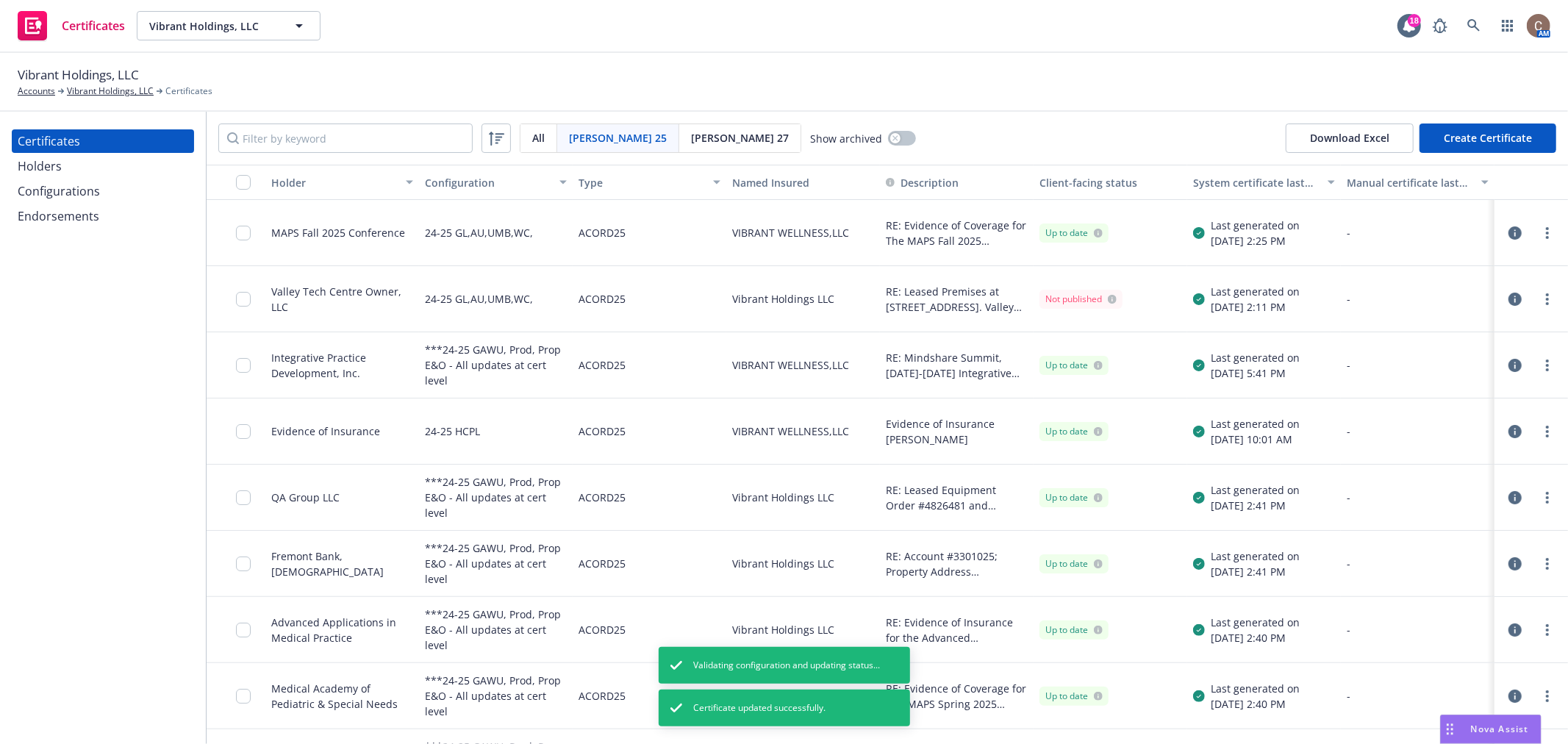
click at [62, 162] on div "Holders" at bounding box center [103, 166] width 171 height 23
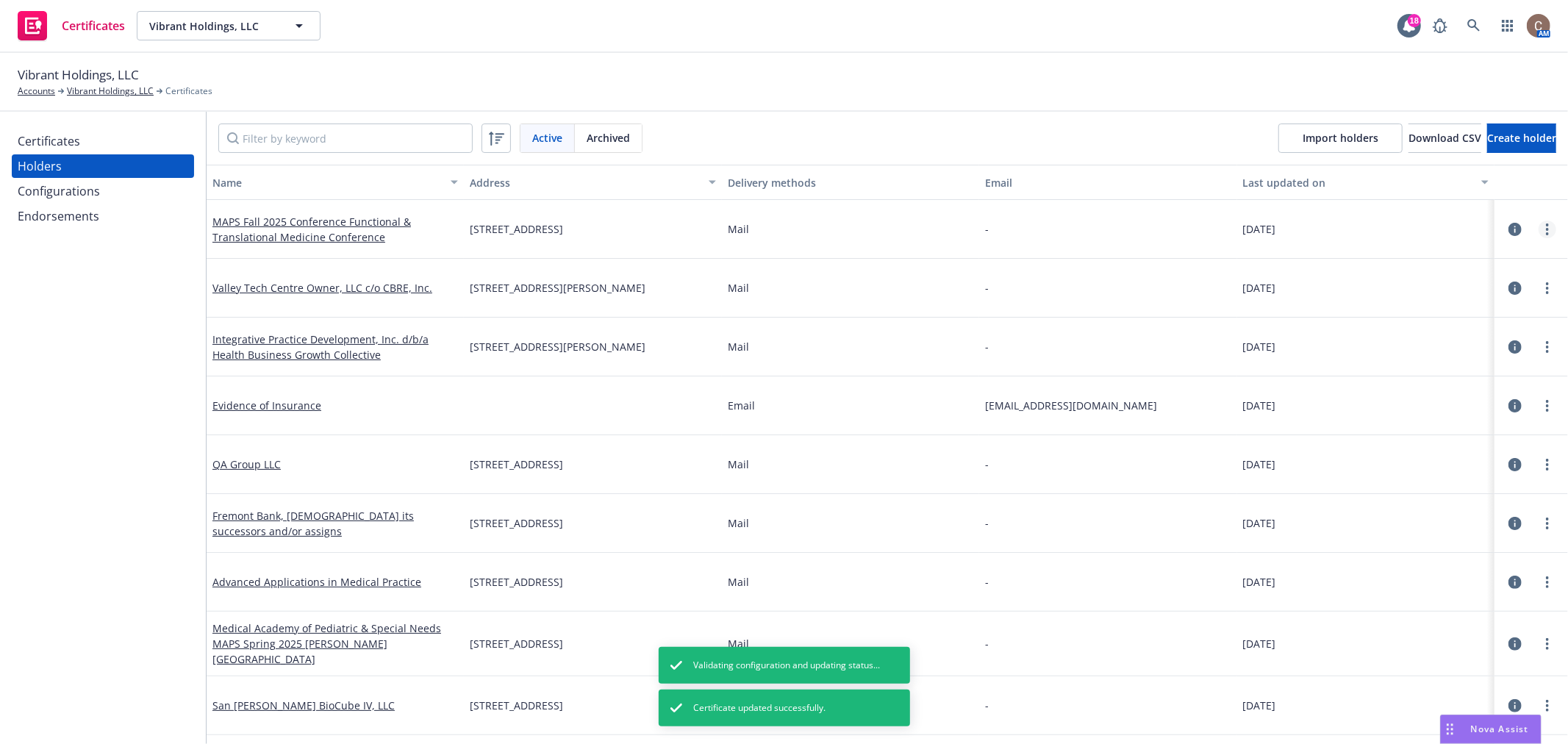
click at [1538, 228] on link "more" at bounding box center [1547, 230] width 18 height 18
click at [1460, 258] on link "Edit" at bounding box center [1462, 259] width 162 height 29
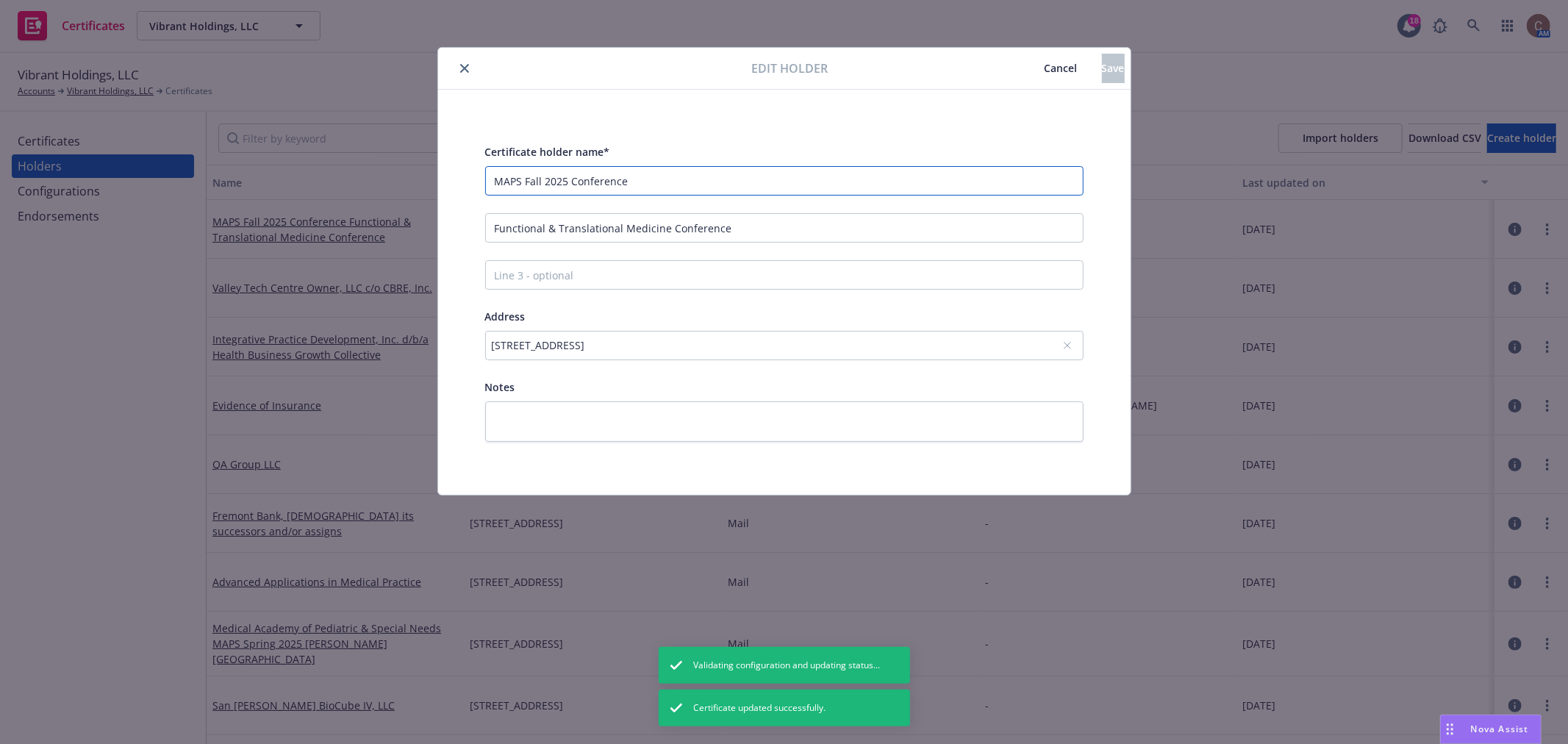
drag, startPoint x: 649, startPoint y: 181, endPoint x: 522, endPoint y: 177, distance: 127.1
click at [522, 177] on input "MAPS Fall 2025 Conference" at bounding box center [784, 181] width 599 height 29
type input "MAPS"
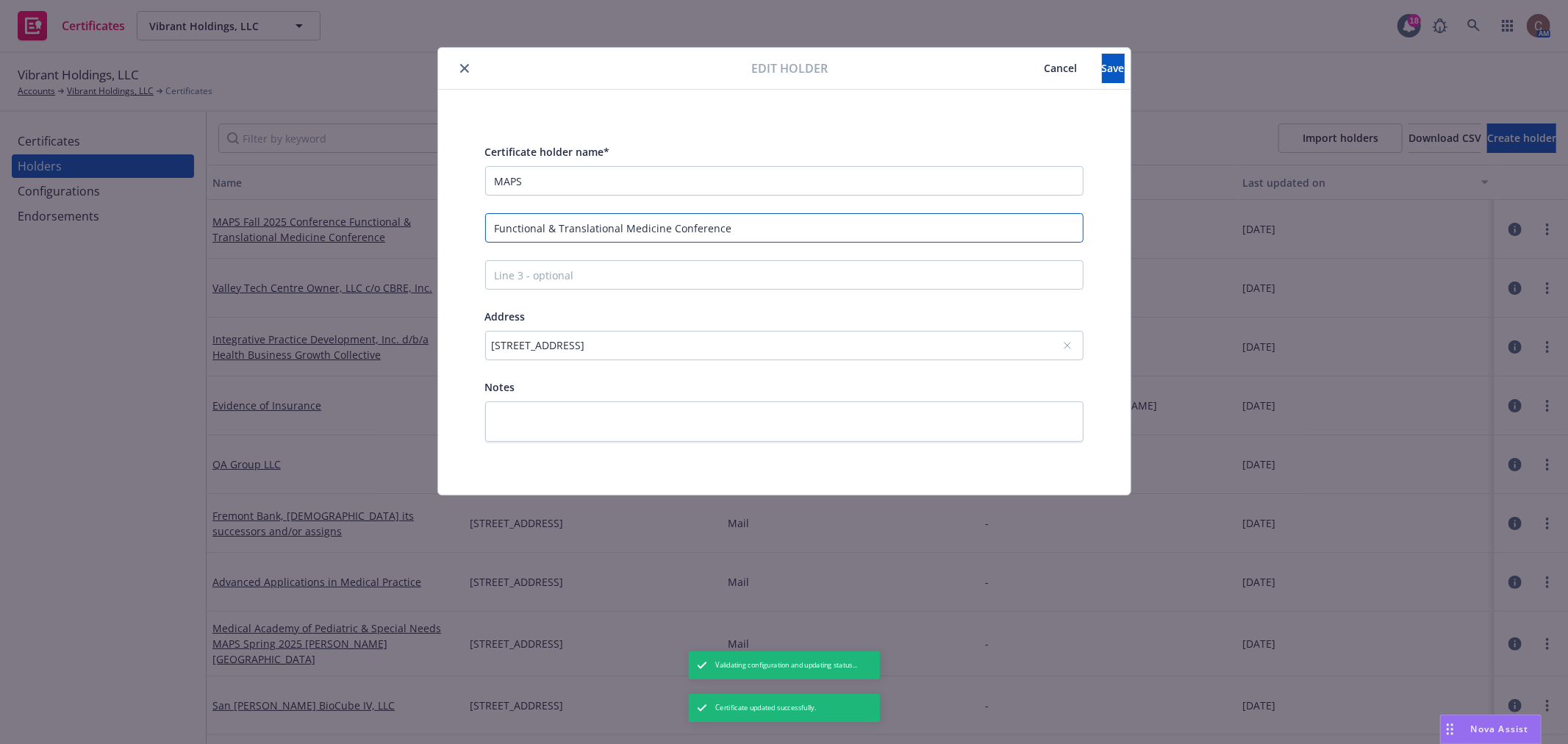
drag, startPoint x: 745, startPoint y: 228, endPoint x: 453, endPoint y: 204, distance: 293.0
click at [453, 204] on div "Certificate holder name* MAPS Functional & Translational Medicine Conference Ad…" at bounding box center [784, 292] width 692 height 405
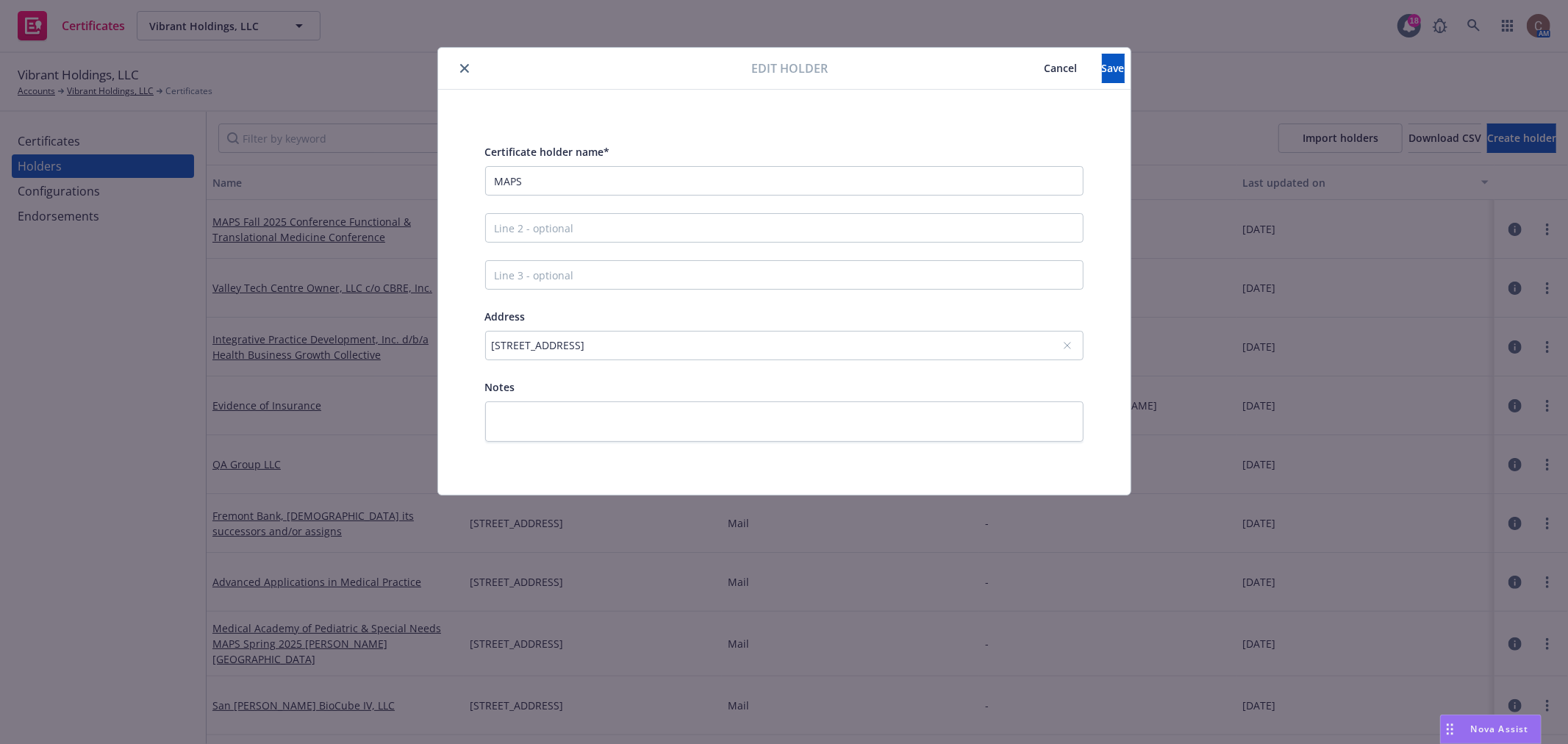
click at [610, 343] on div "11111 North 7th Street , Phoenix, AZ, 85020, USA" at bounding box center [777, 345] width 570 height 15
click at [803, 425] on div "Add custom address" at bounding box center [784, 414] width 275 height 29
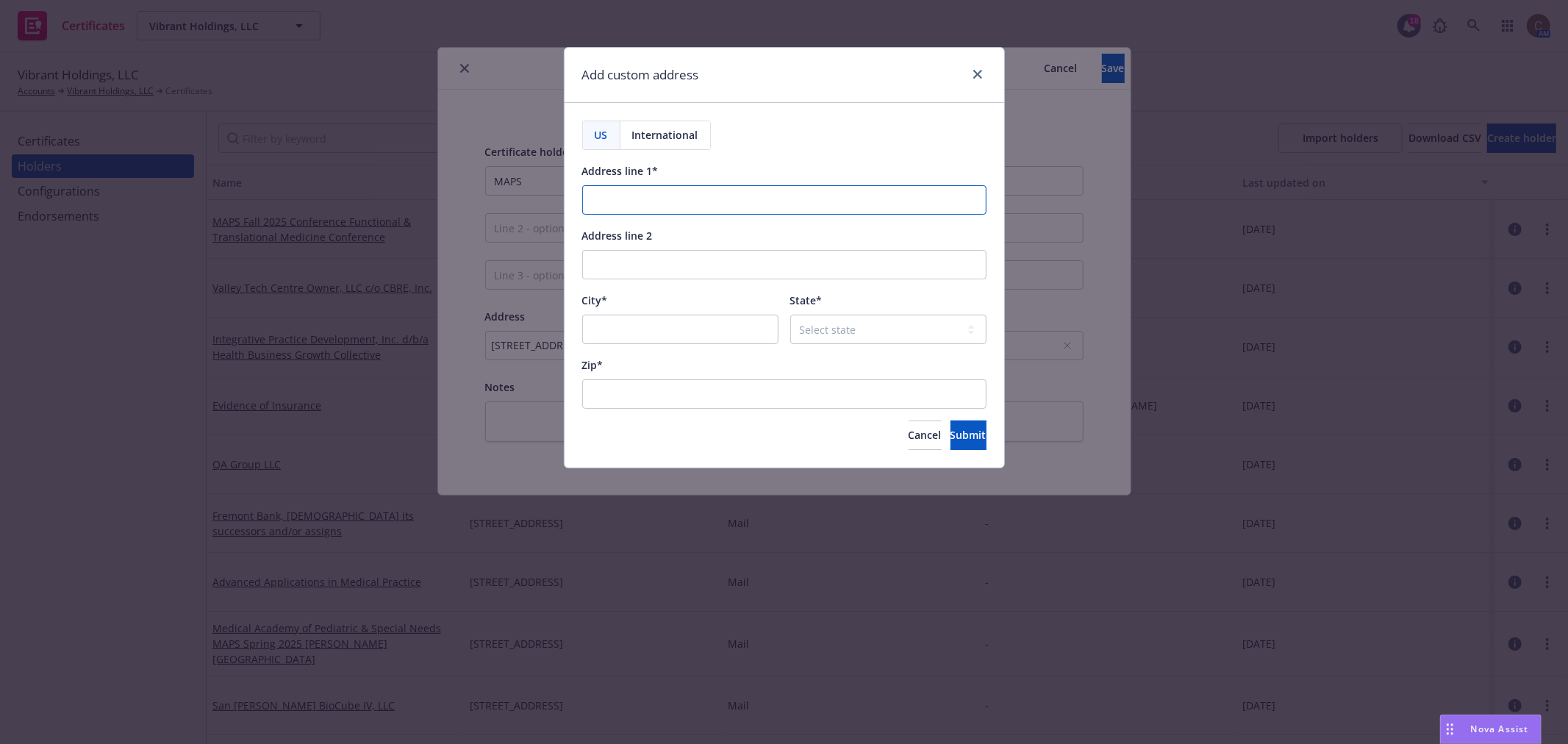
click at [696, 202] on input "Address line 1*" at bounding box center [784, 200] width 404 height 29
click at [615, 201] on input "Address line 1*" at bounding box center [784, 200] width 404 height 29
paste input "11111 North 7th Street"
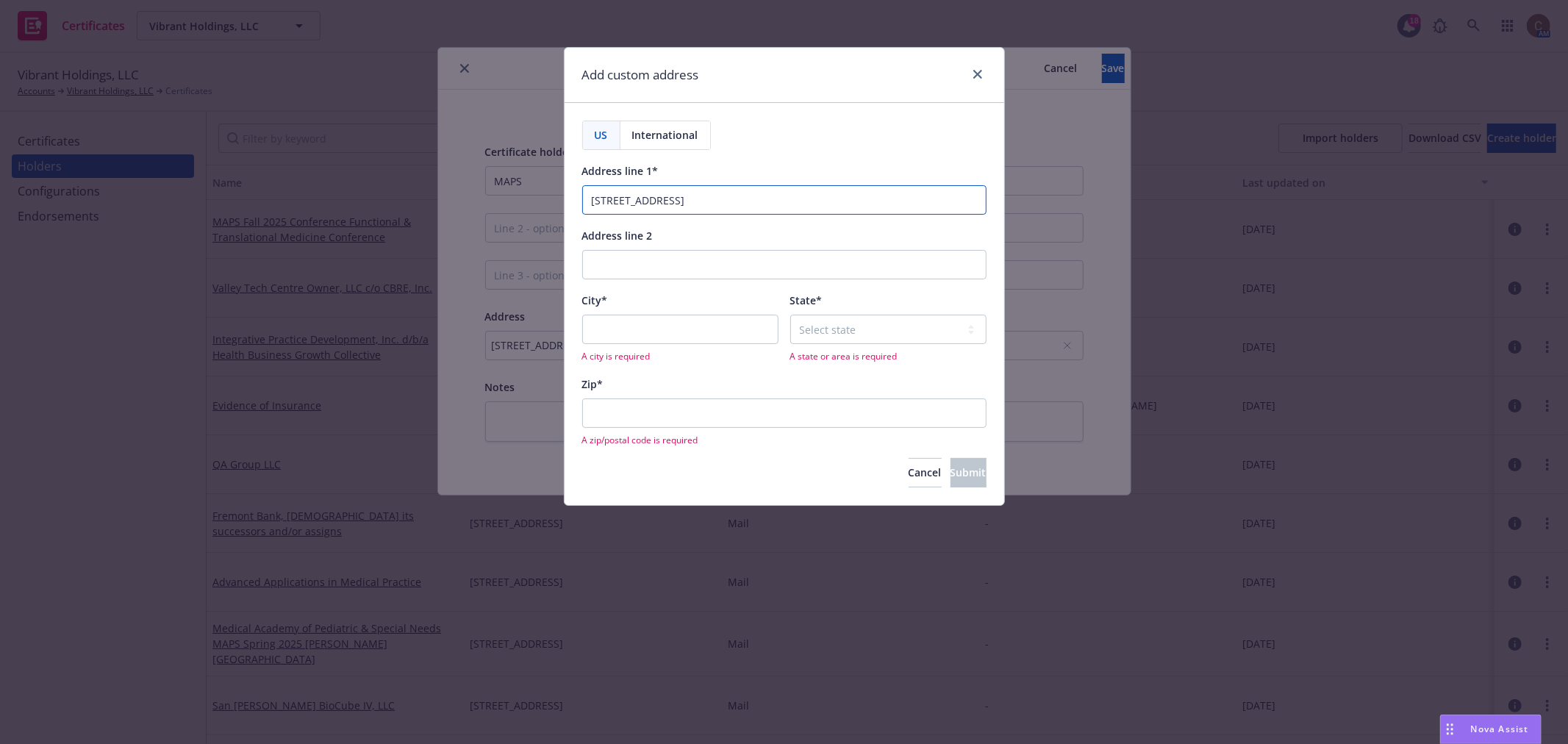
type input "11111 North 7th Street"
click at [636, 336] on input "City*" at bounding box center [680, 329] width 197 height 29
type input "Phoenix"
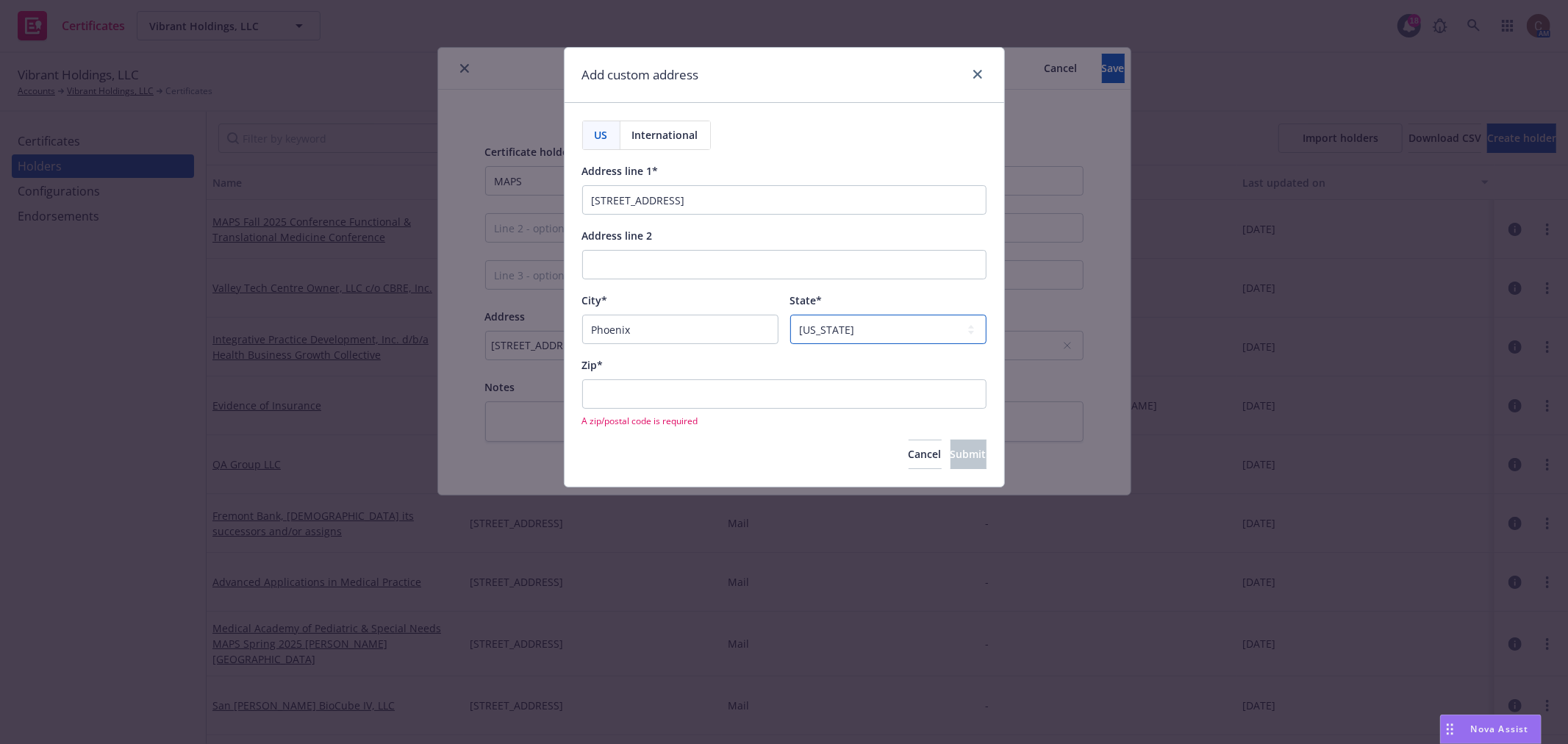
select select "AZ"
click at [657, 397] on input "Zip*" at bounding box center [784, 394] width 404 height 29
paste input "85020"
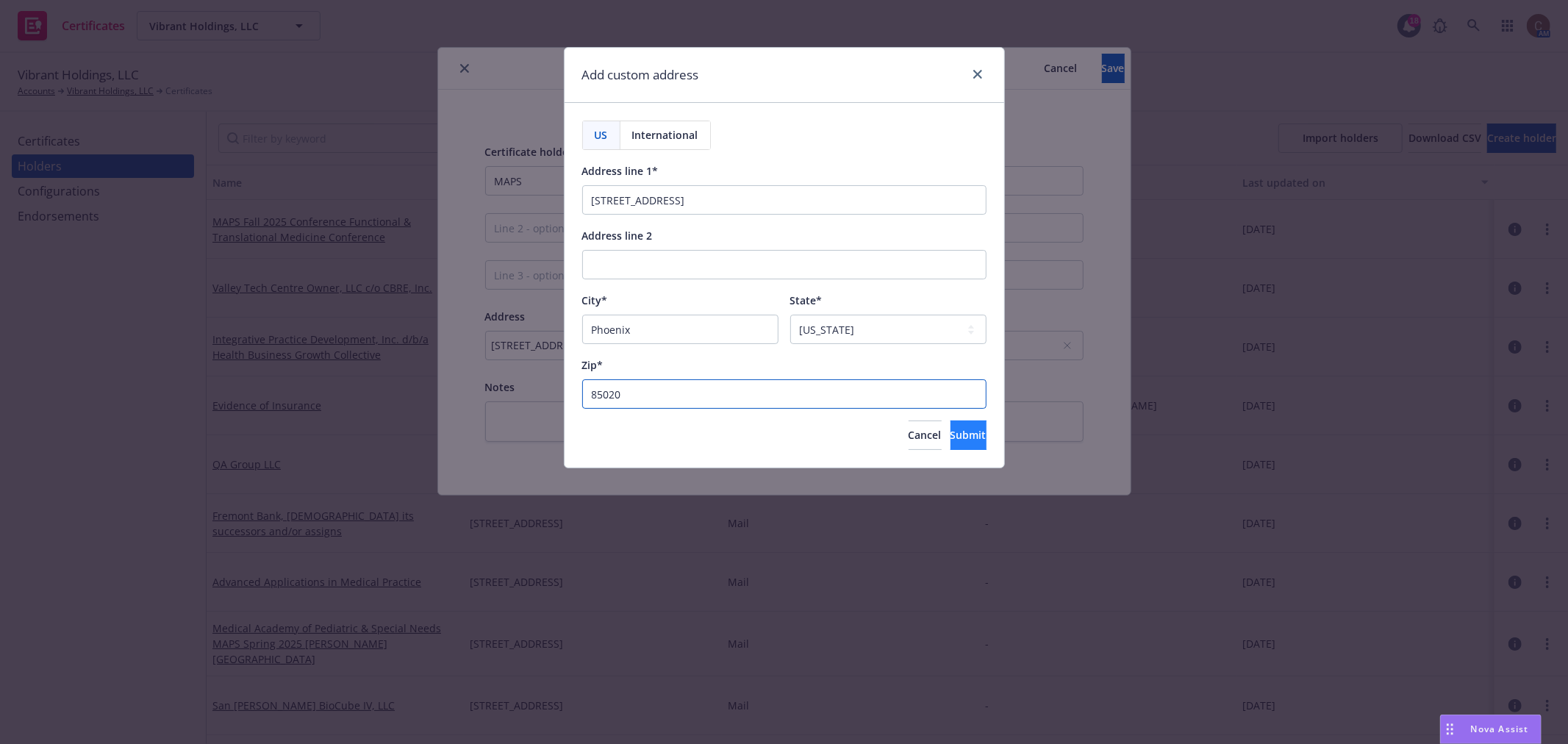
type input "85020"
click at [950, 442] on span "Submit" at bounding box center [968, 434] width 36 height 14
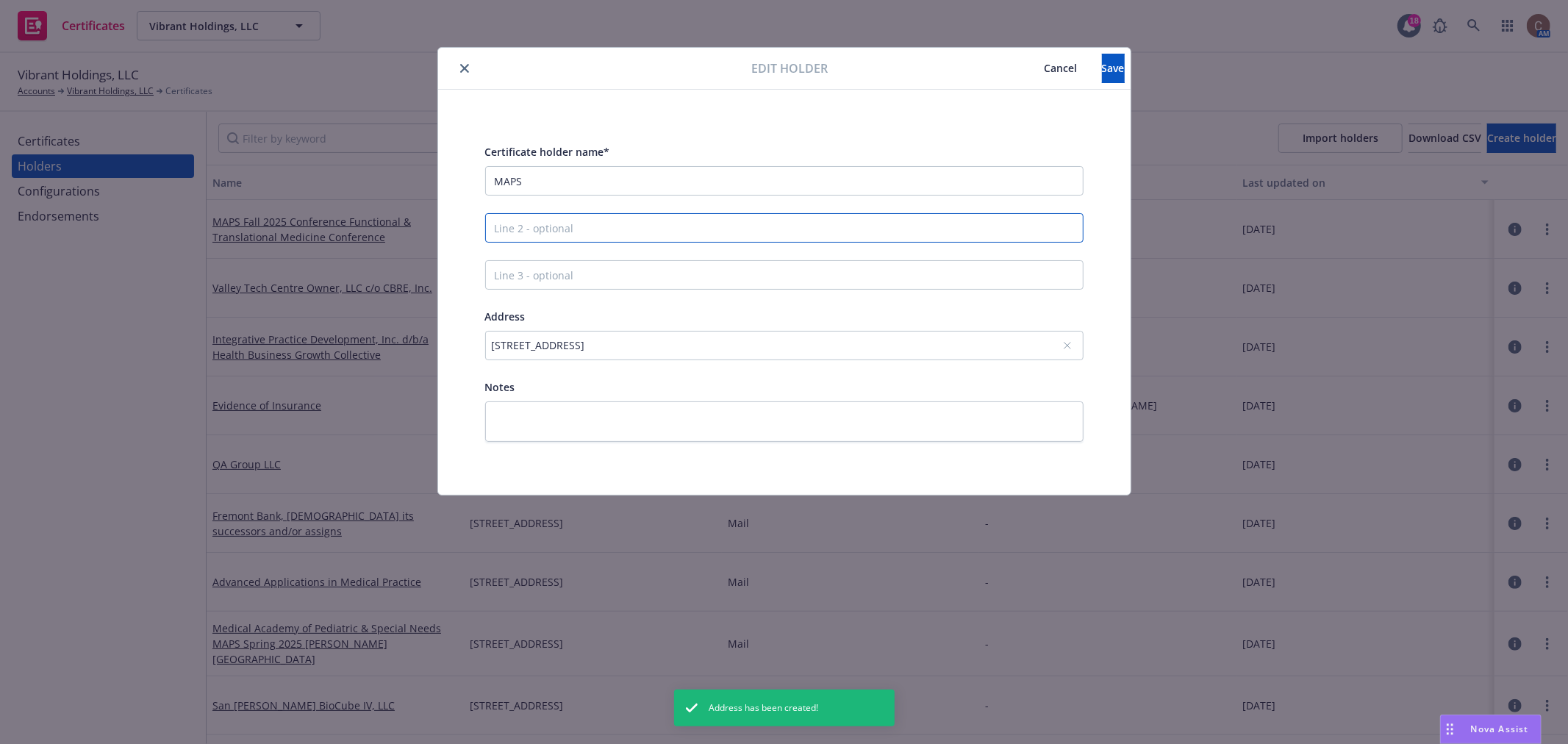
click at [644, 225] on input "Line 2 - optional" at bounding box center [784, 228] width 599 height 29
paste input "Hilton Tapatio Cliffs"
type input "Hilton Tapatio Cliffs"
click at [1101, 60] on button "Save" at bounding box center [1113, 69] width 23 height 29
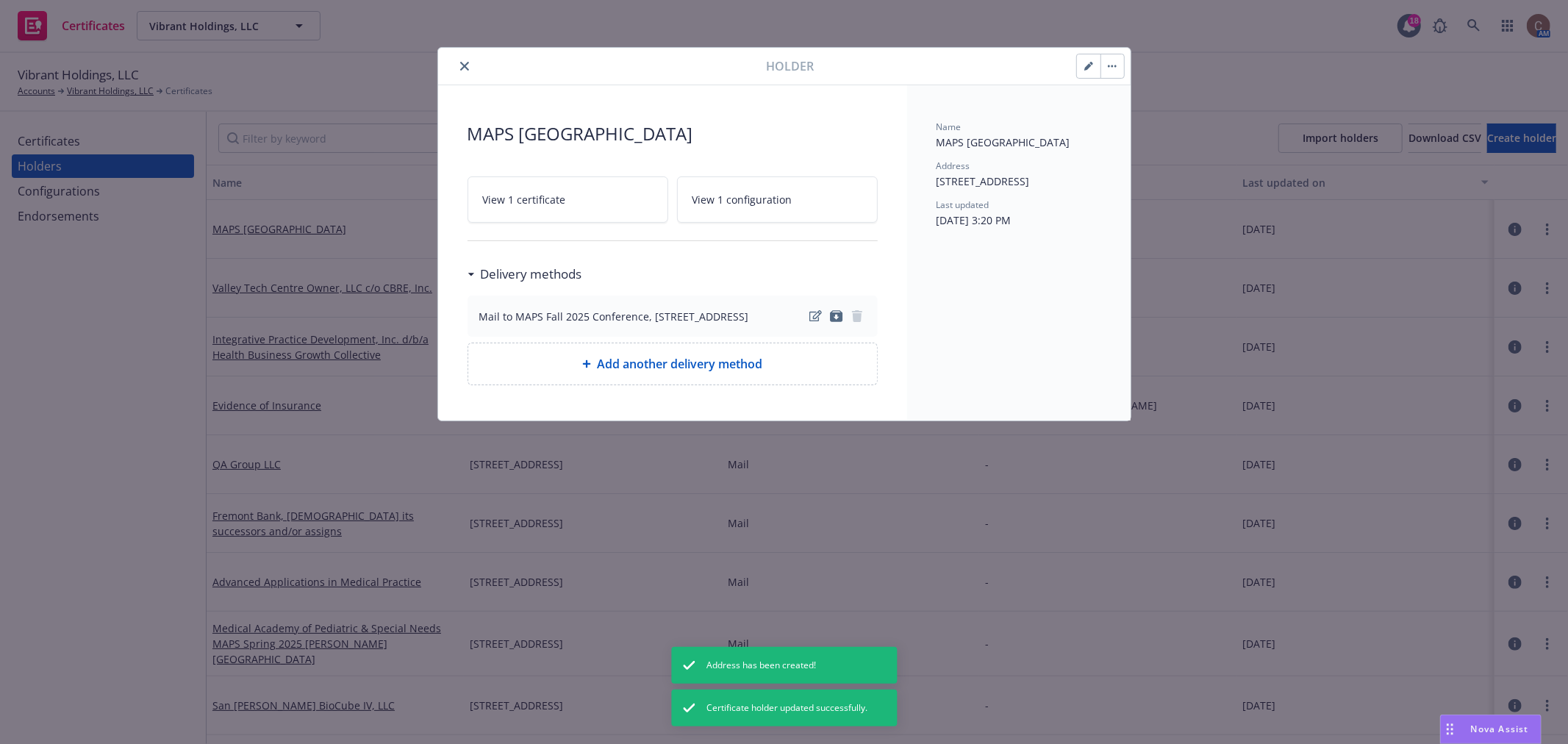
click at [1123, 64] on div at bounding box center [1100, 66] width 48 height 25
click at [1112, 66] on icon "button" at bounding box center [1112, 66] width 2 height 2
drag, startPoint x: 633, startPoint y: 127, endPoint x: 623, endPoint y: 122, distance: 11.2
click at [633, 127] on span "MAPS Hilton Tapatio Cliffs" at bounding box center [672, 134] width 410 height 27
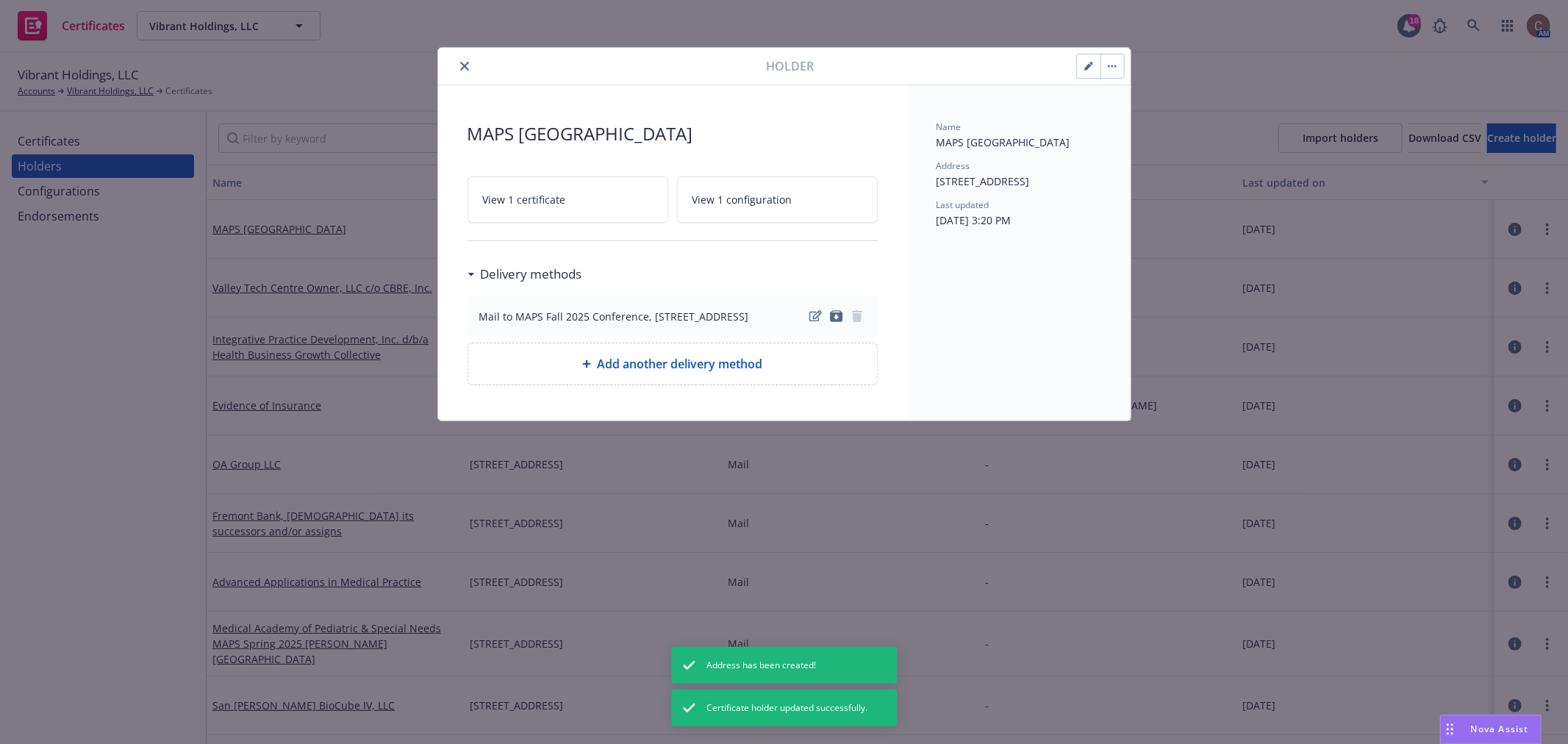
click at [1081, 71] on button "button" at bounding box center [1088, 66] width 23 height 23
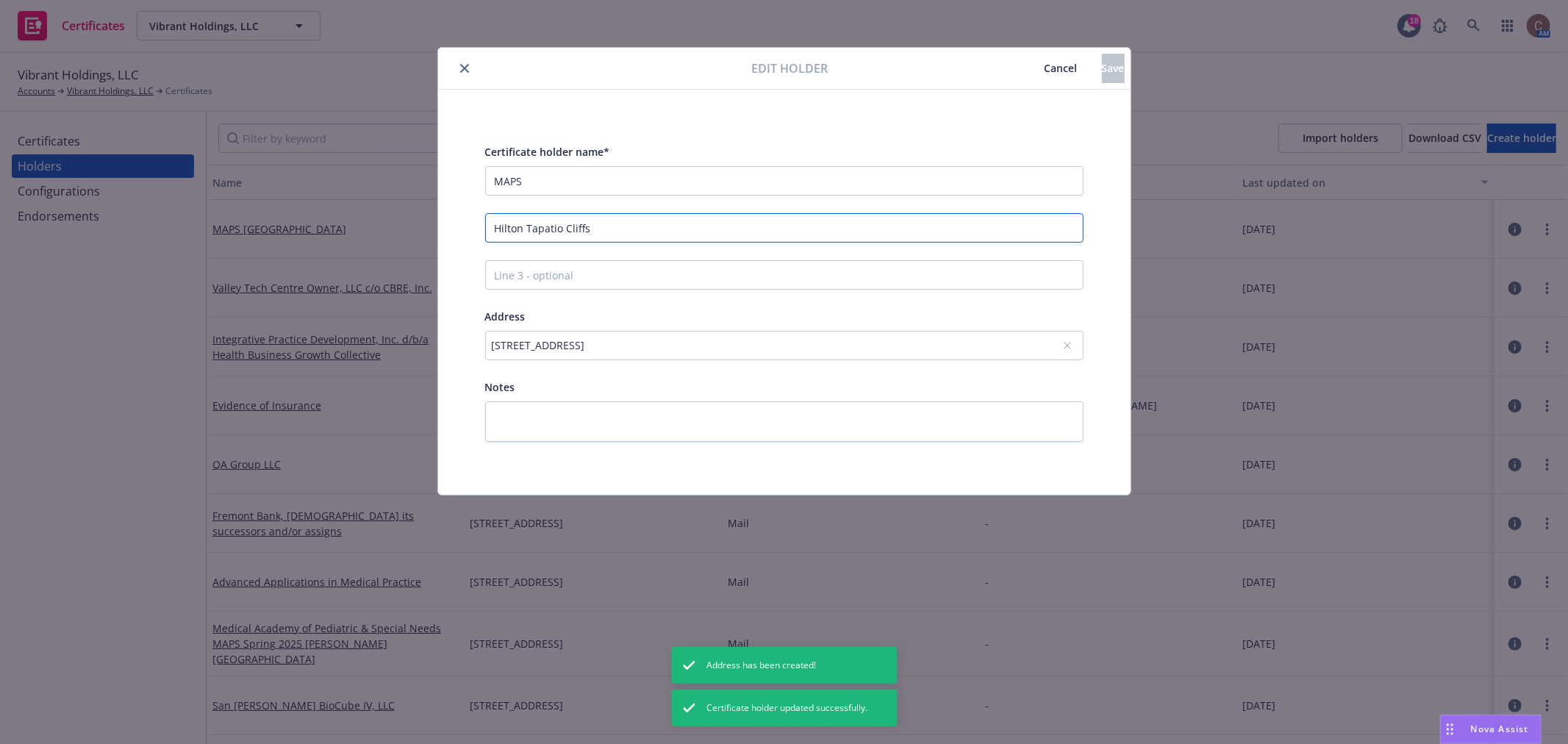
drag, startPoint x: 496, startPoint y: 228, endPoint x: 504, endPoint y: 227, distance: 8.1
click at [496, 228] on input "Hilton Tapatio Cliffs" at bounding box center [784, 228] width 599 height 29
click at [460, 69] on icon "close" at bounding box center [464, 68] width 9 height 9
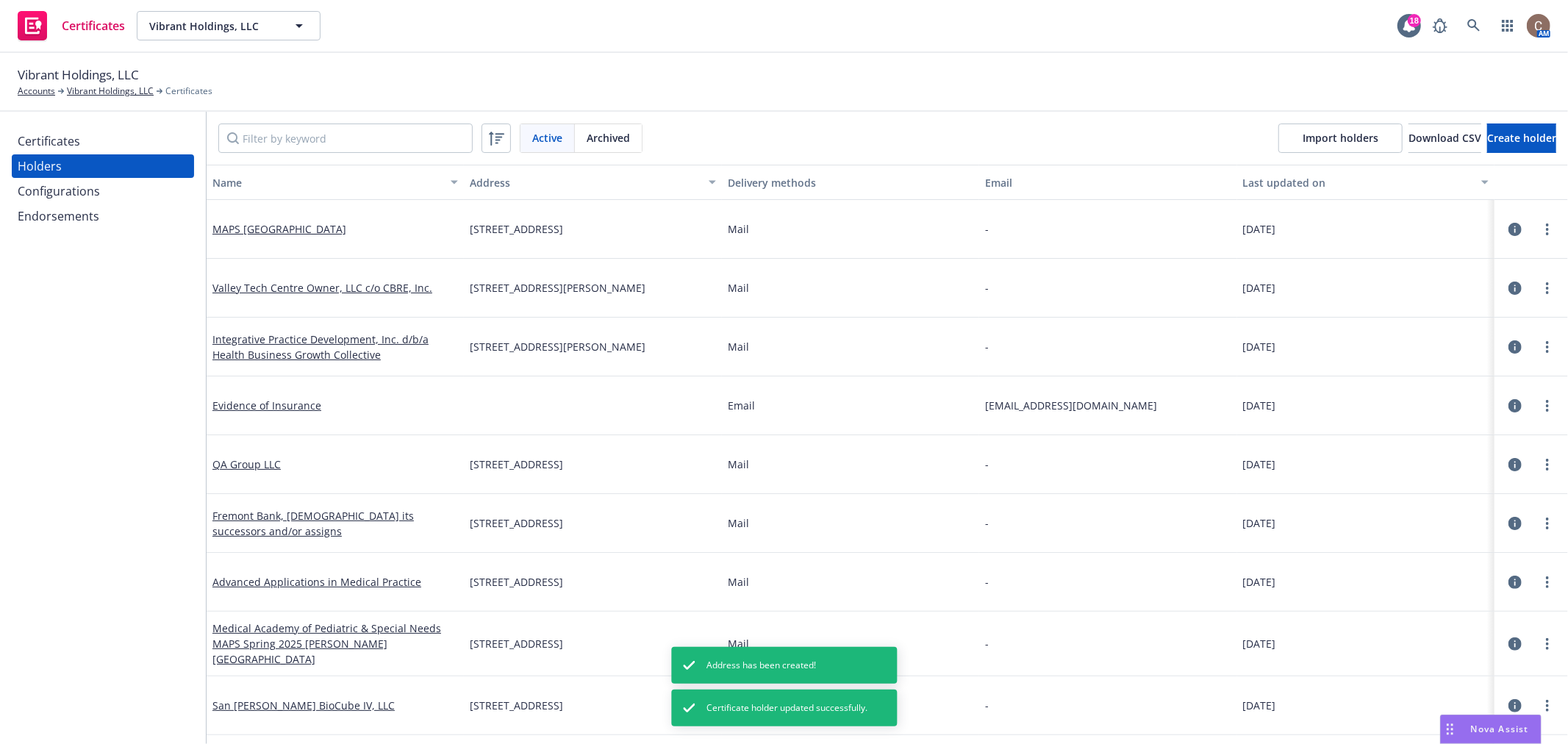
click at [102, 139] on div "Certificates" at bounding box center [103, 141] width 171 height 23
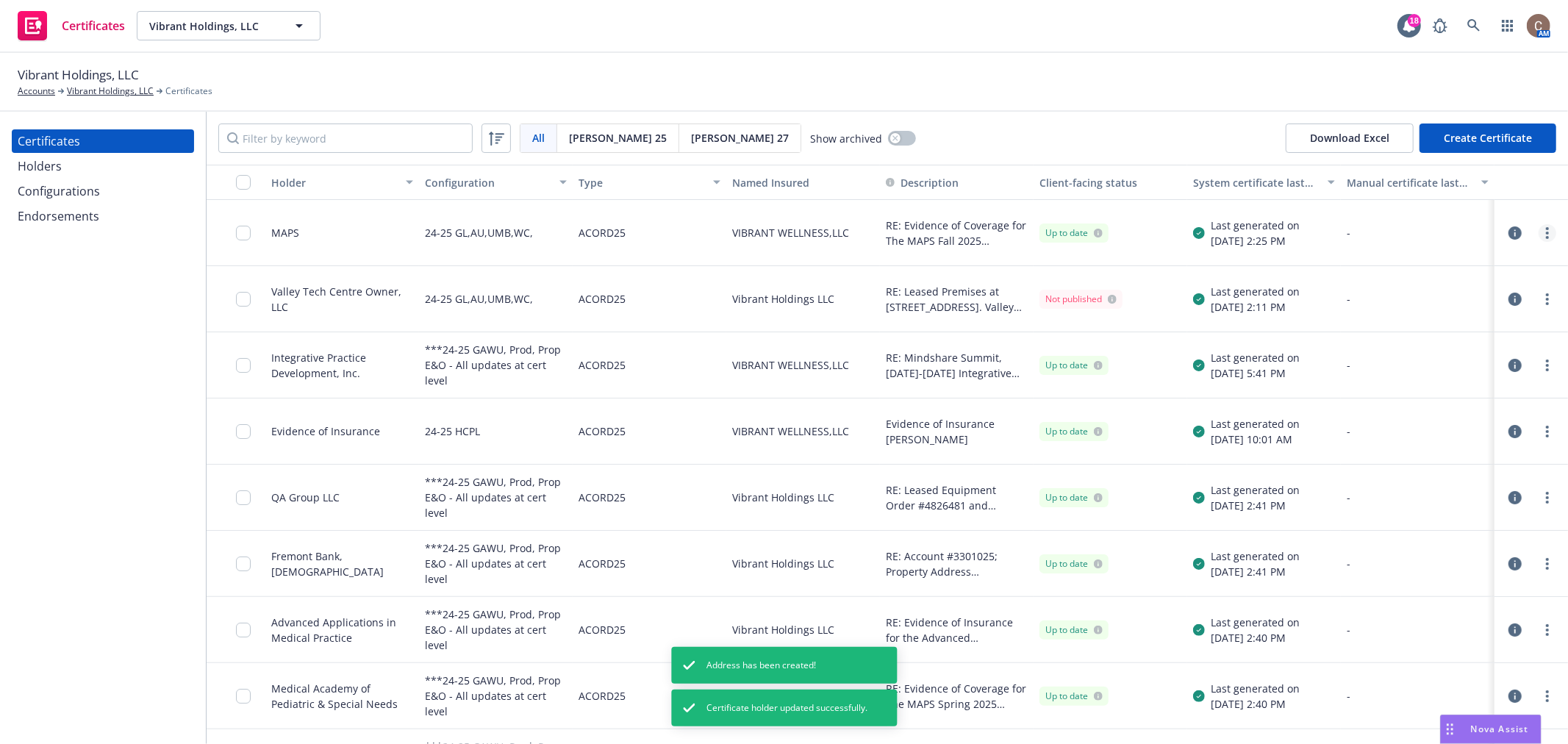
click at [1538, 234] on link "more" at bounding box center [1547, 233] width 18 height 18
click at [1414, 316] on link "Regenerate" at bounding box center [1426, 322] width 235 height 29
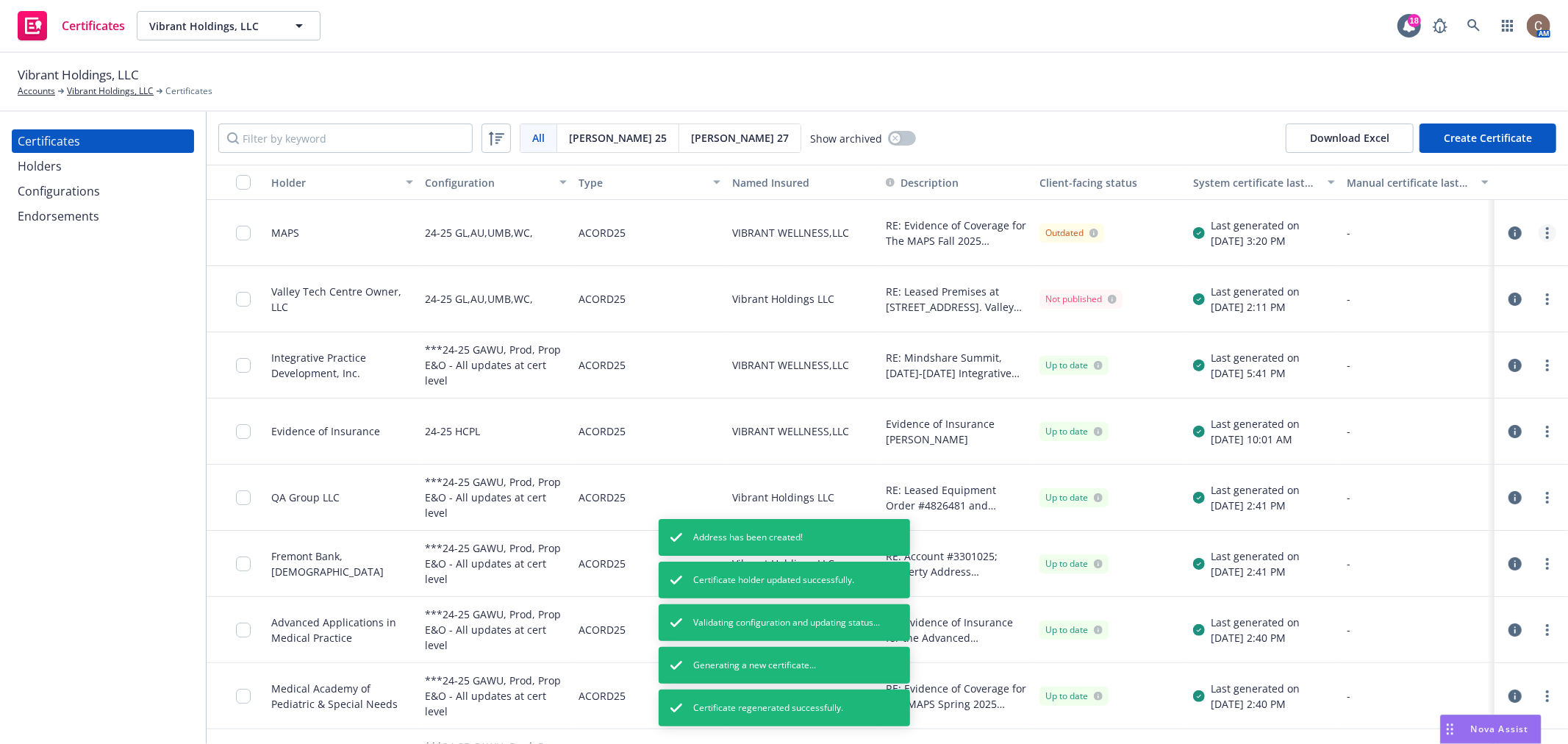
click at [1538, 239] on link "more" at bounding box center [1547, 233] width 18 height 18
click at [1508, 231] on icon "button" at bounding box center [1515, 233] width 13 height 13
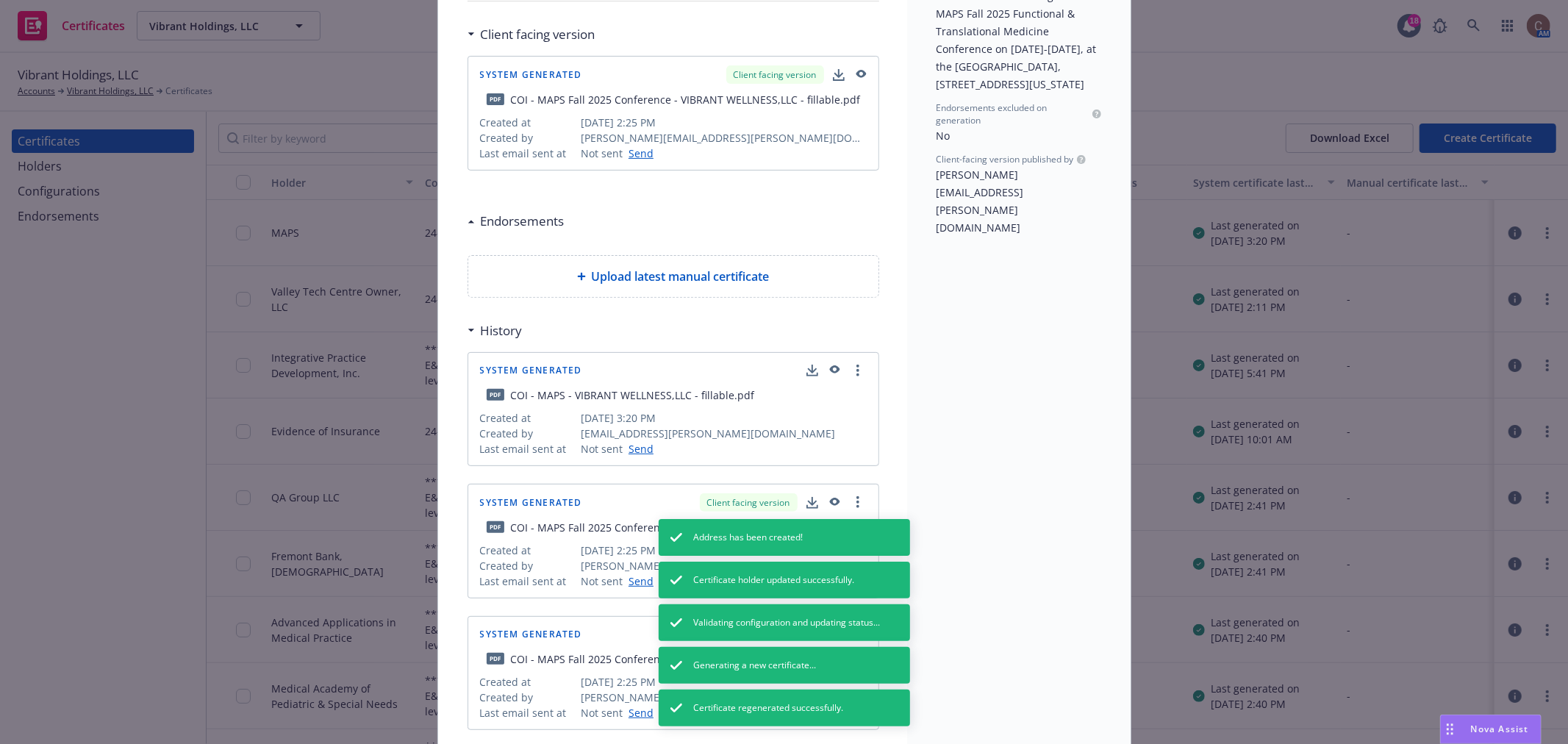
scroll to position [326, 0]
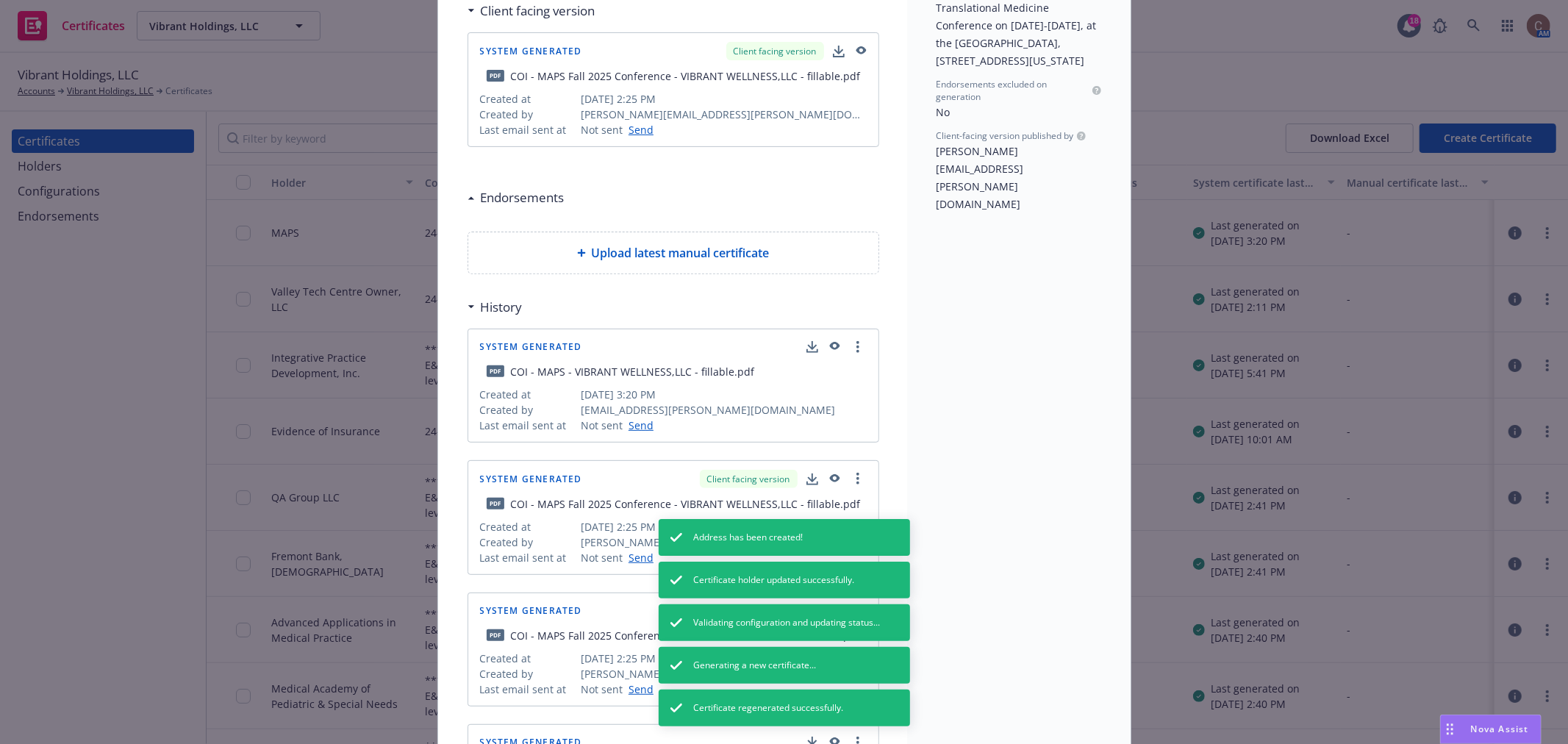
click at [831, 346] on icon "button" at bounding box center [834, 346] width 10 height 8
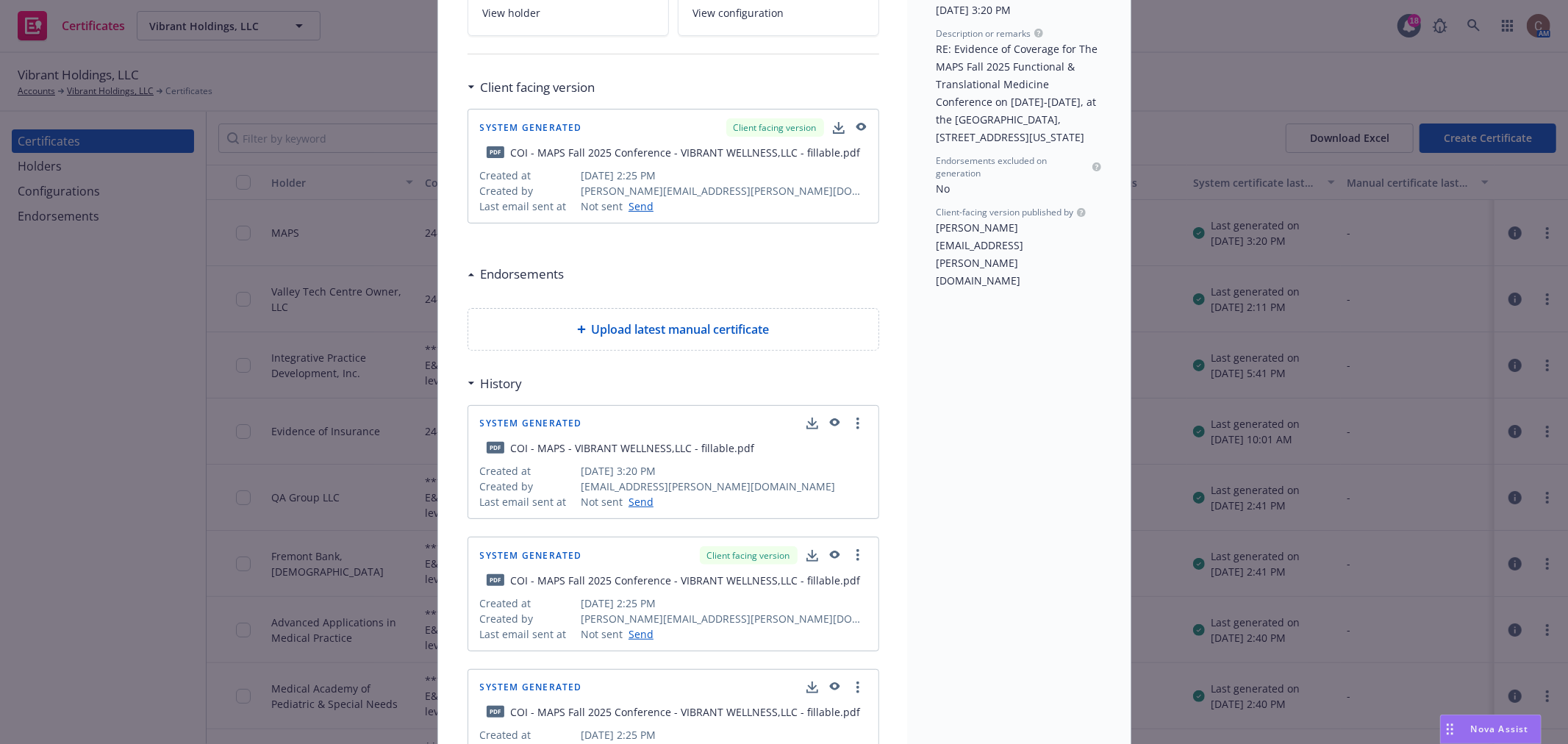
scroll to position [164, 0]
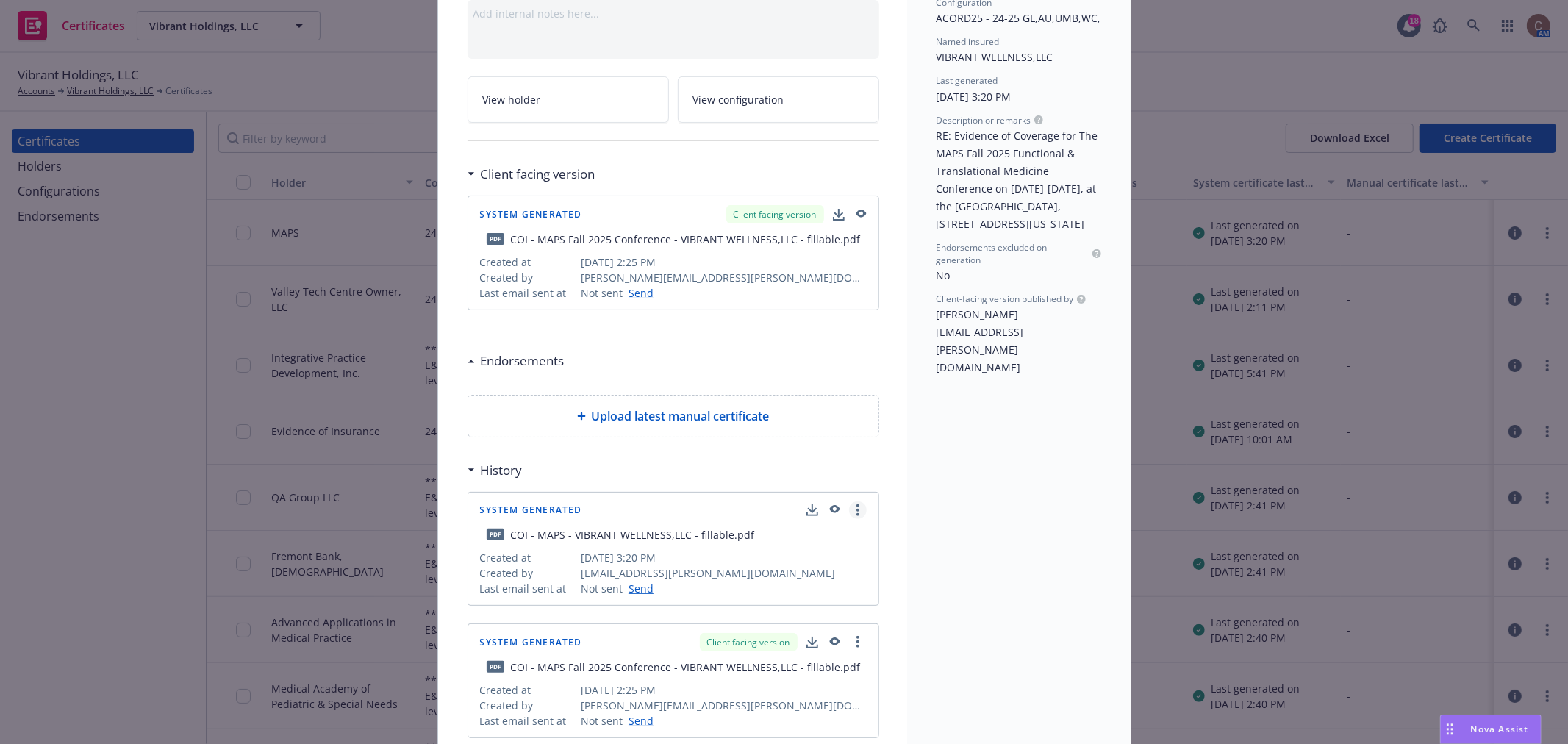
click at [858, 510] on link "more" at bounding box center [858, 510] width 18 height 18
click at [780, 540] on link "Show in client navigator" at bounding box center [788, 541] width 165 height 29
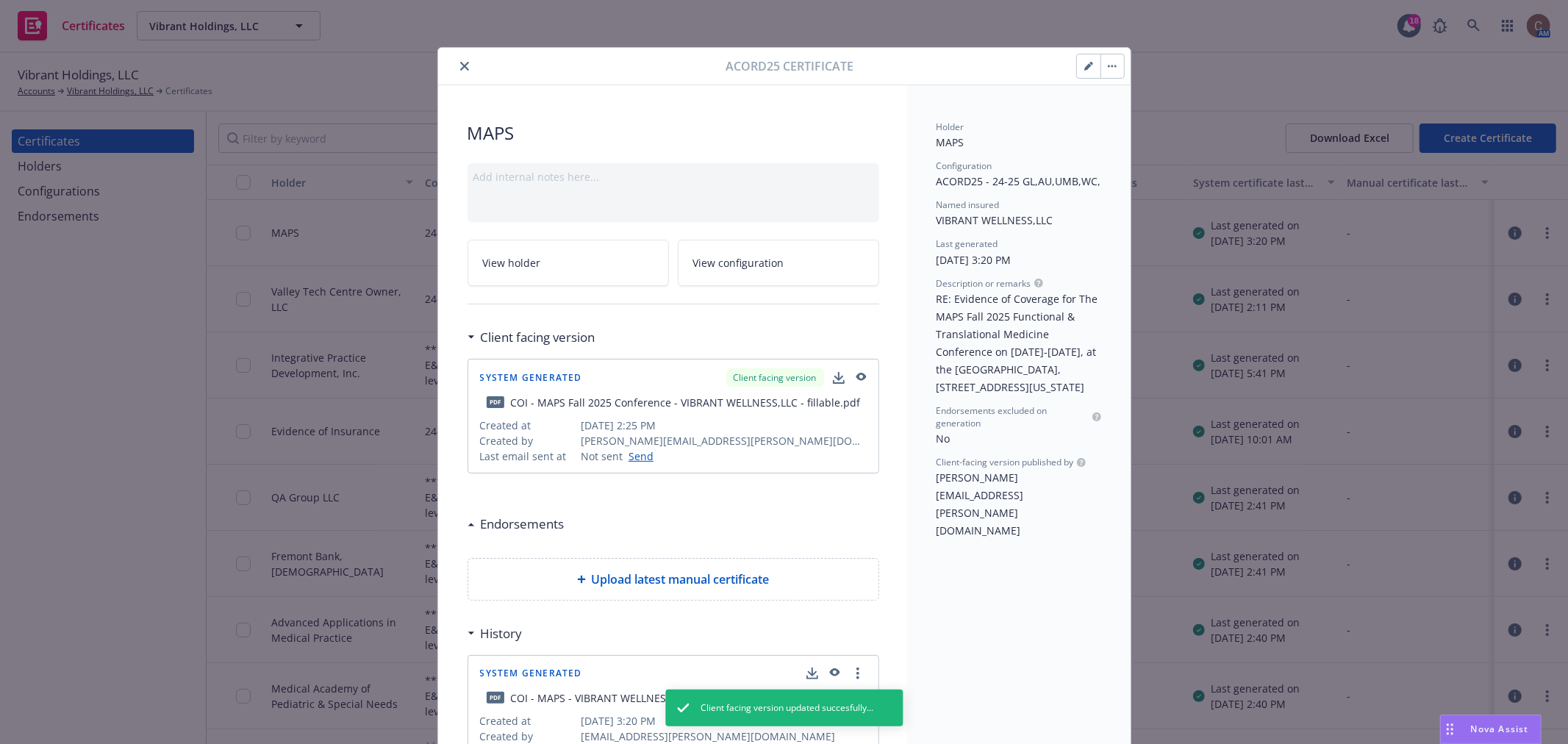
click at [1105, 76] on button "button" at bounding box center [1112, 66] width 23 height 23
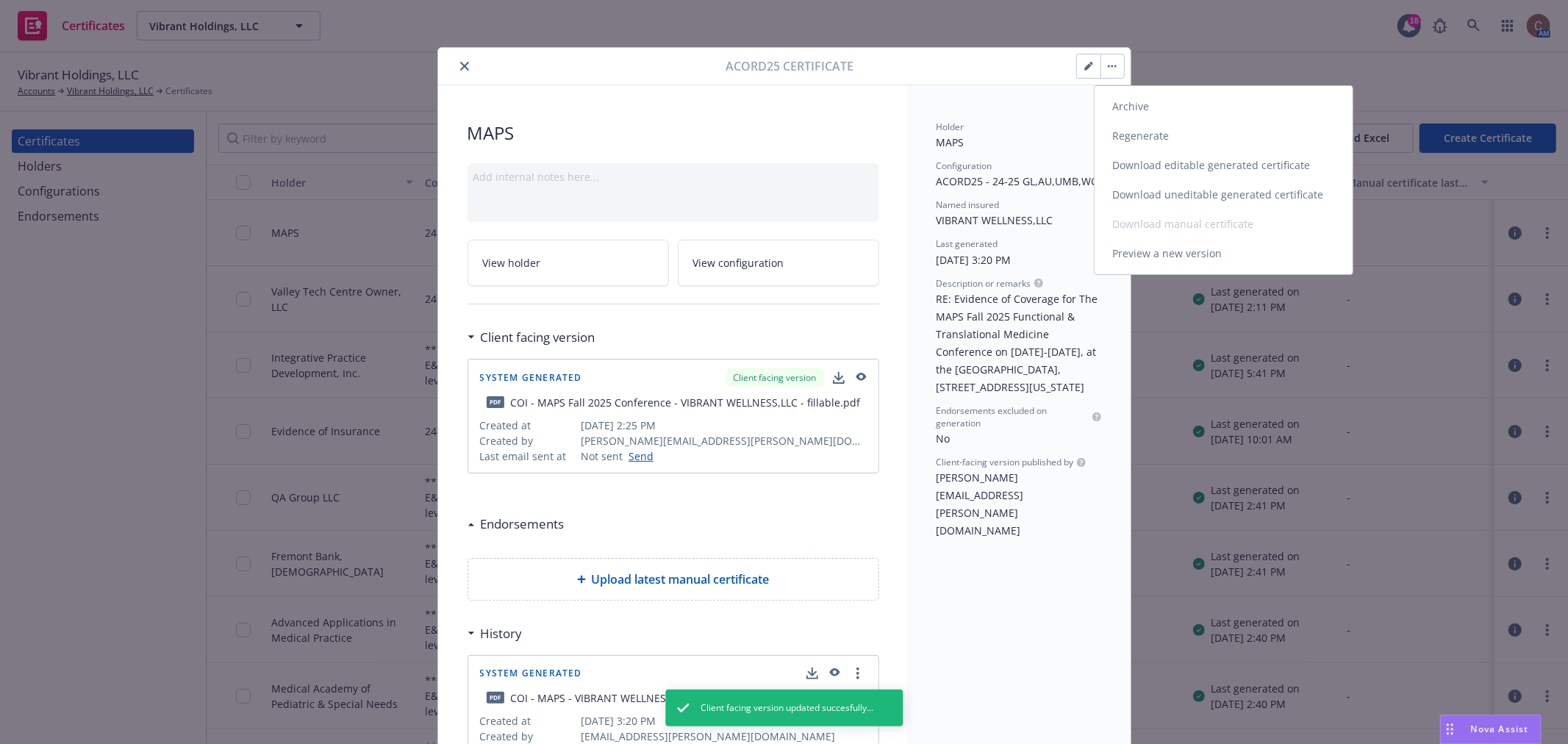
click at [1145, 185] on link "Download uneditable generated certificate" at bounding box center [1223, 194] width 258 height 29
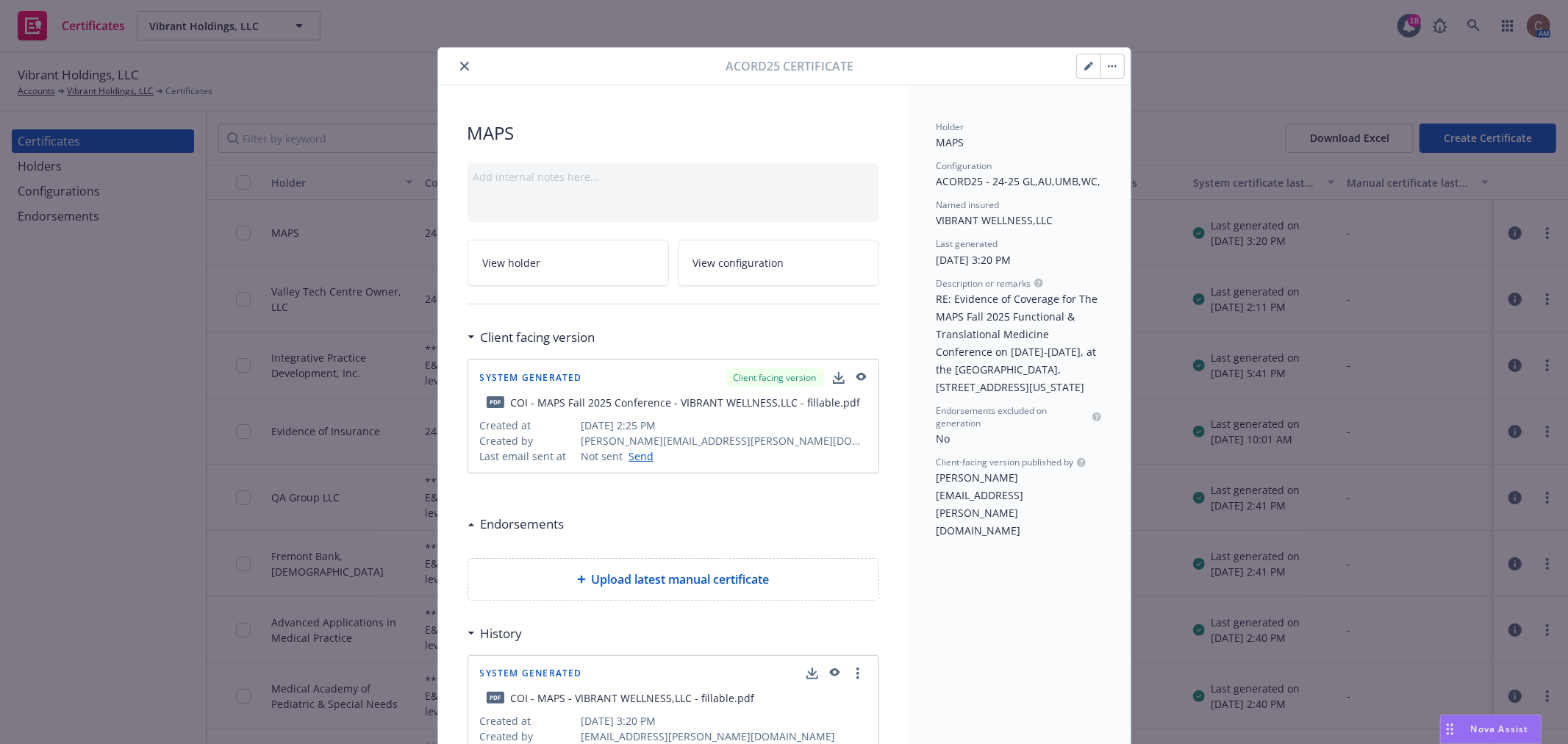
click at [456, 64] on button "close" at bounding box center [465, 66] width 18 height 18
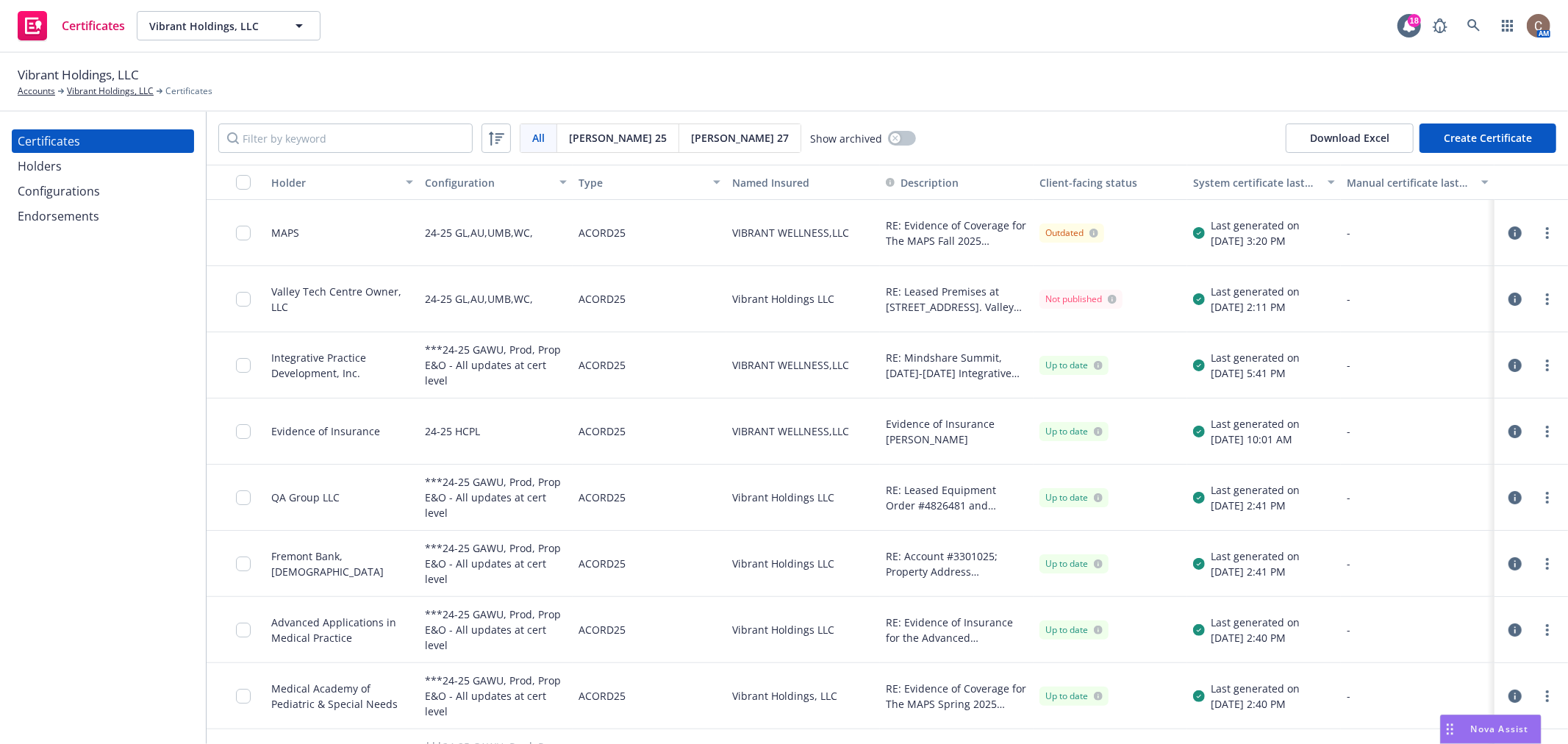
click at [57, 143] on div "Certificates" at bounding box center [49, 141] width 63 height 23
click at [1545, 236] on circle "more" at bounding box center [1547, 238] width 3 height 3
